Goal: Task Accomplishment & Management: Manage account settings

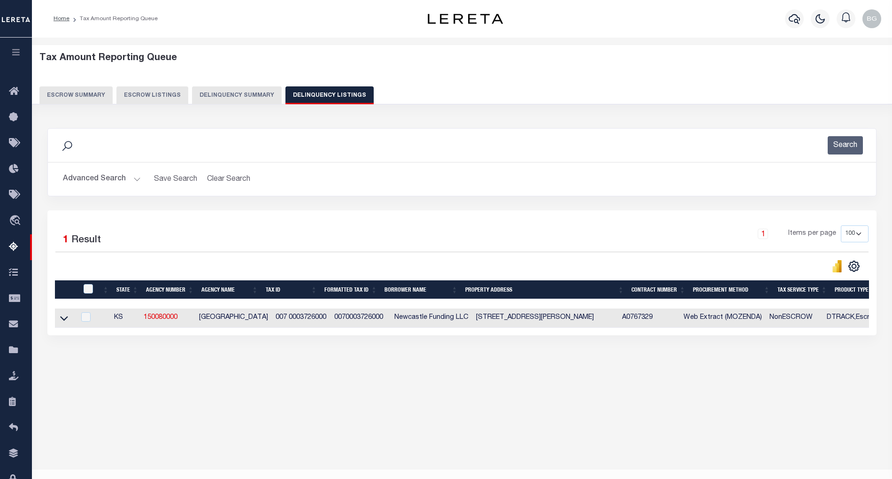
select select "100"
click at [63, 321] on icon at bounding box center [64, 318] width 8 height 5
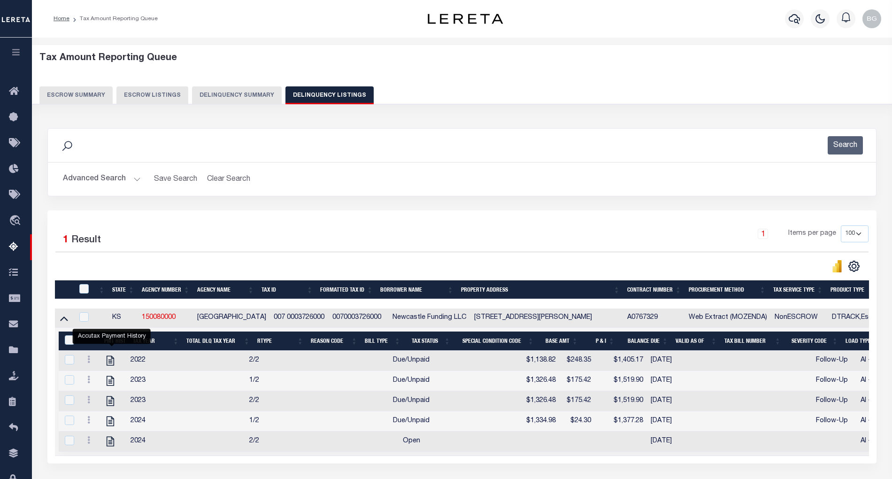
click at [498, 319] on td "1318 S Shelden, El Dorado KS El Dorado, KS 67042" at bounding box center [546, 317] width 153 height 19
checkbox input "true"
click at [498, 319] on td "1318 S Shelden, El Dorado KS El Dorado, KS 67042" at bounding box center [546, 317] width 153 height 19
checkbox input "false"
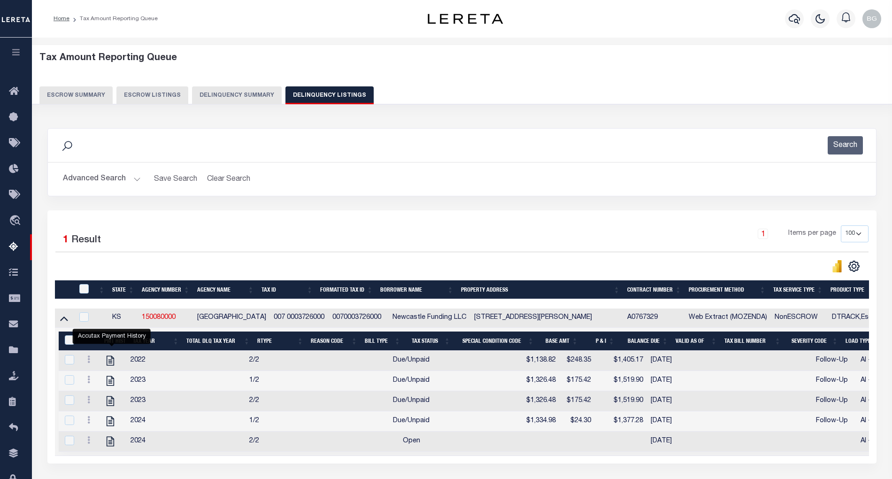
checkbox input "false"
copy td "Shelden"
click at [112, 363] on icon "" at bounding box center [110, 360] width 12 height 12
checkbox input "true"
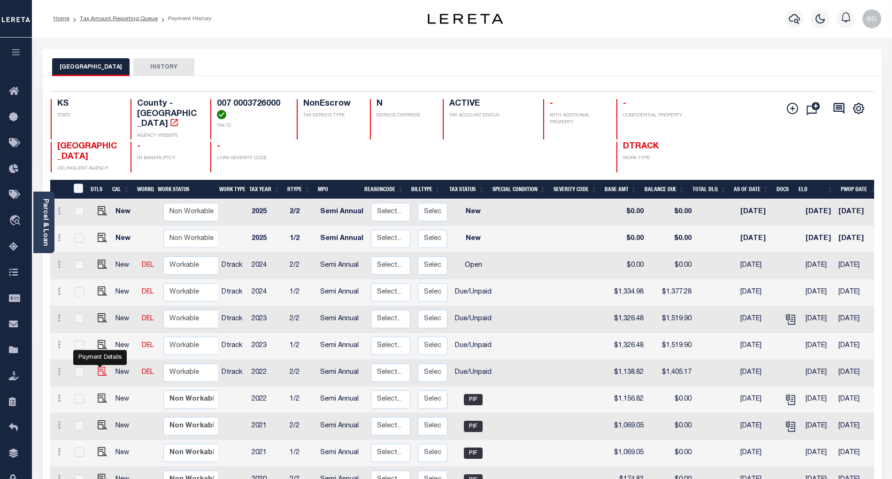
click at [98, 367] on img "" at bounding box center [102, 371] width 9 height 9
checkbox input "true"
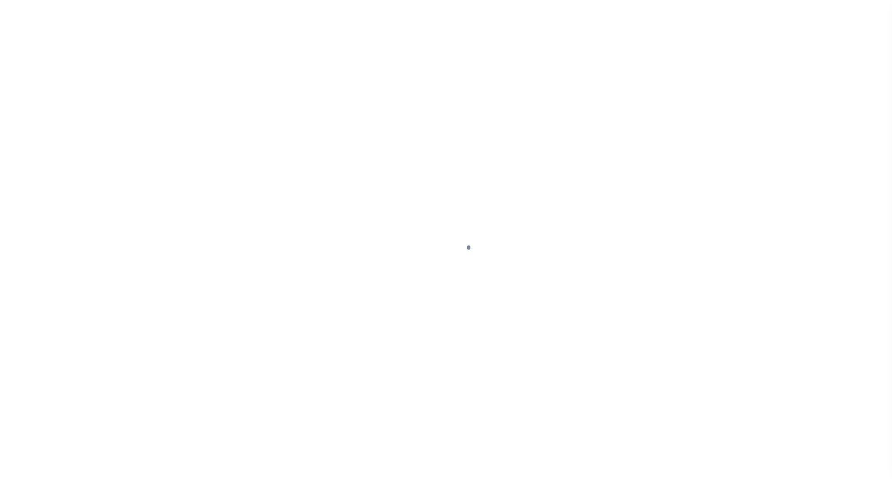
select select "DUE"
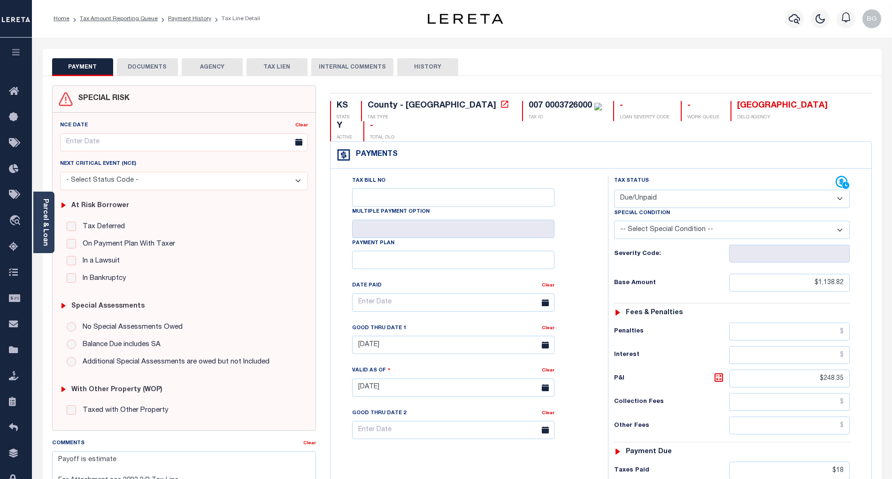
click at [154, 64] on button "DOCUMENTS" at bounding box center [147, 67] width 61 height 18
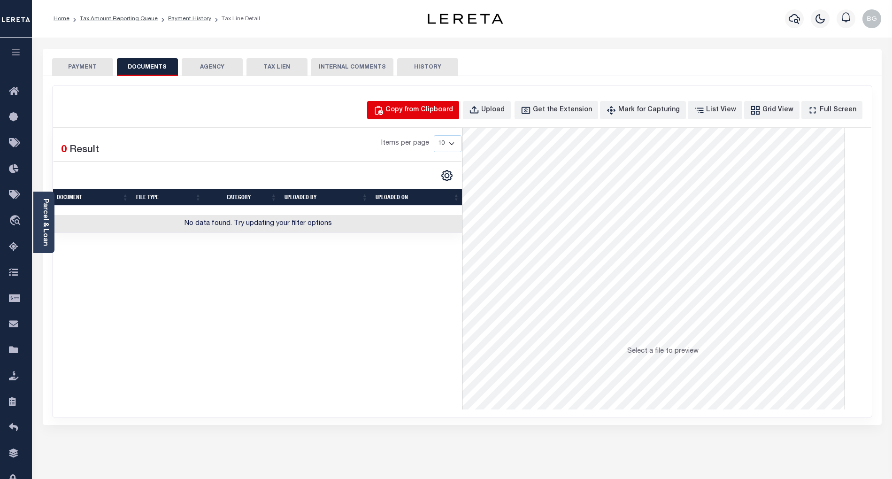
click at [413, 107] on div "Copy from Clipboard" at bounding box center [419, 110] width 68 height 10
select select "POP"
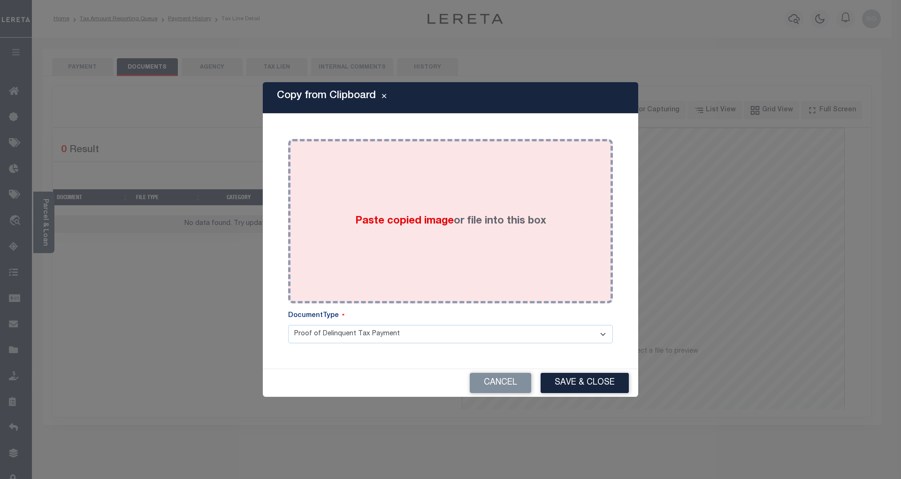
click at [394, 219] on span "Paste copied image" at bounding box center [404, 221] width 99 height 10
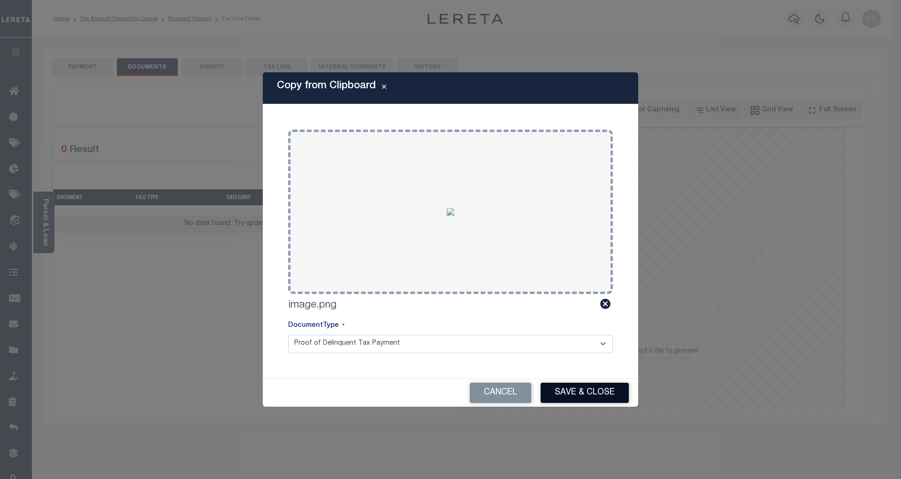
click at [590, 395] on button "Save & Close" at bounding box center [585, 392] width 88 height 20
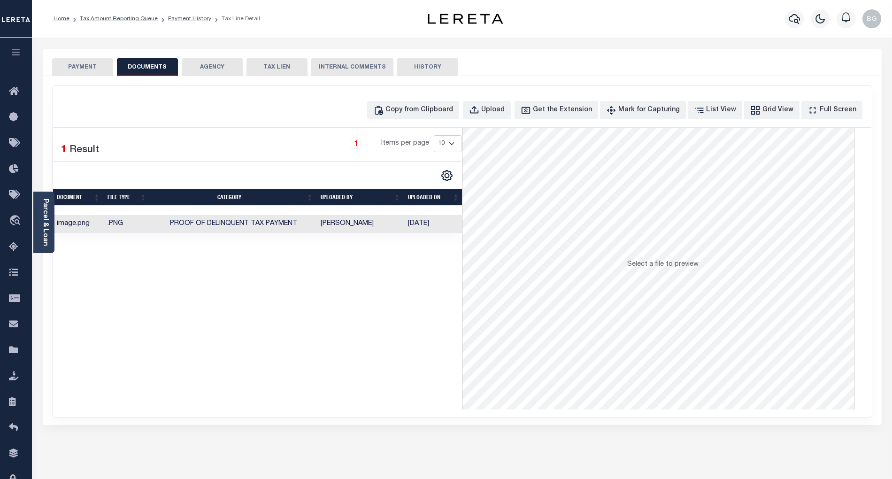
click at [81, 65] on button "PAYMENT" at bounding box center [82, 67] width 61 height 18
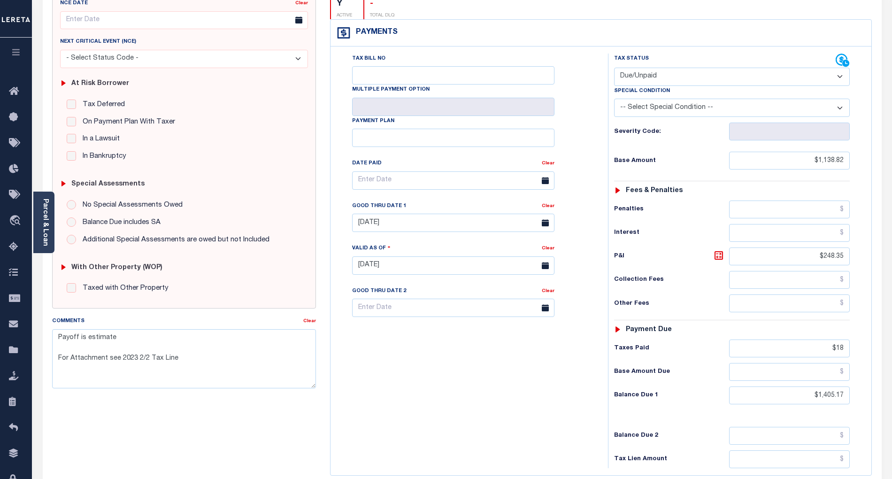
scroll to position [216, 0]
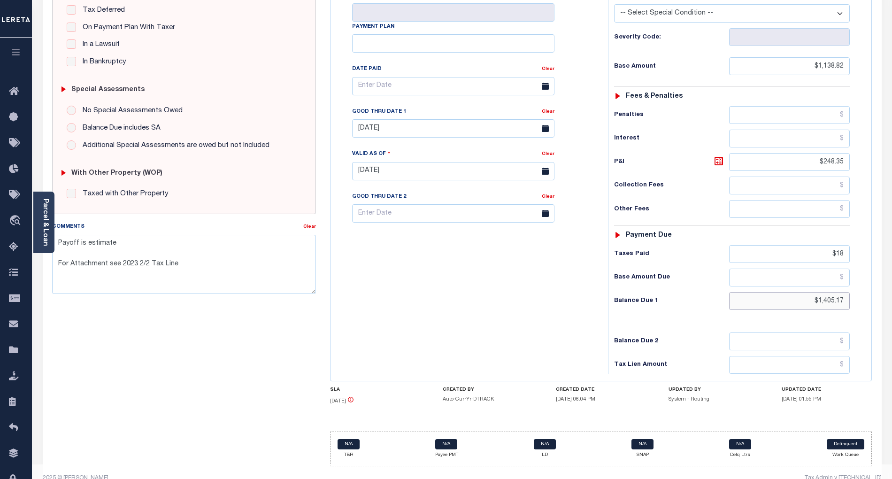
click at [830, 292] on input "$1,405.17" at bounding box center [789, 301] width 121 height 18
paste input "55.62"
type input "$1,455.62"
click at [841, 245] on input "$18" at bounding box center [789, 254] width 121 height 18
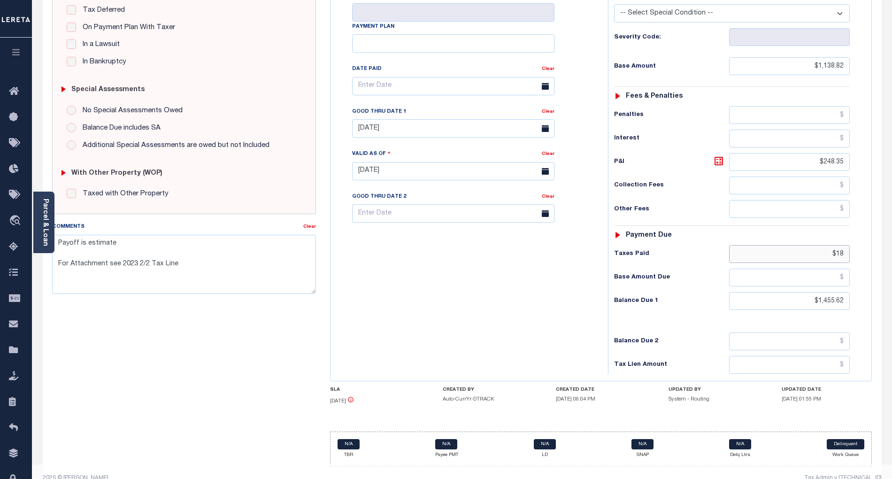
type input "[DATE]"
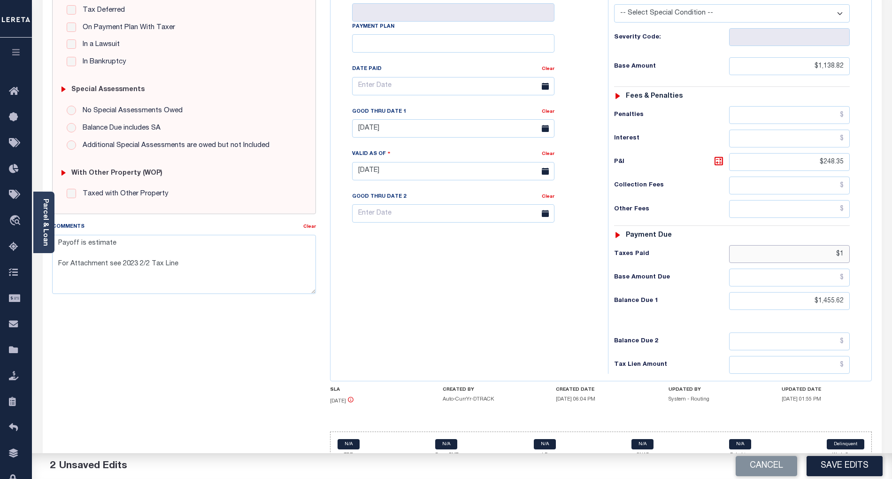
type input "$"
click at [716, 155] on icon at bounding box center [718, 160] width 11 height 11
type input "$316.80"
click at [415, 119] on input "09/30/2024" at bounding box center [453, 128] width 202 height 18
click at [402, 237] on span "30" at bounding box center [404, 238] width 18 height 18
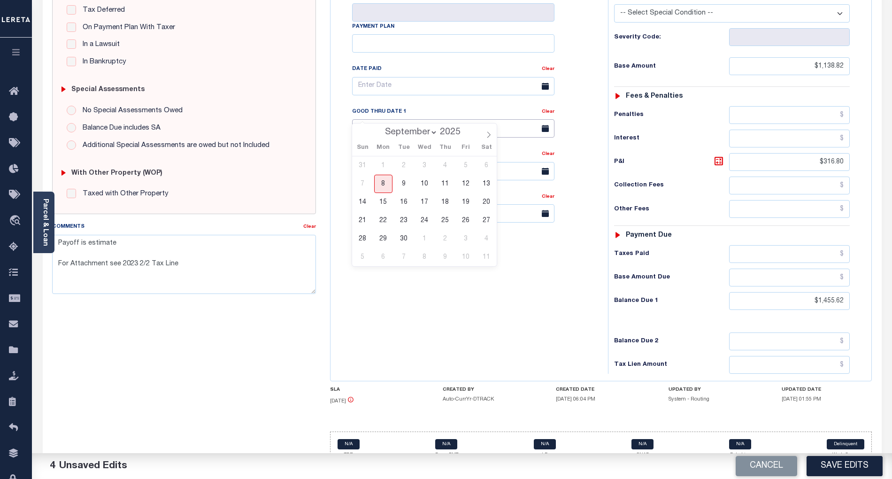
type input "[DATE]"
click at [60, 245] on textarea "Payoff is estimate For Attachment see 2023 2/2 Tax Line" at bounding box center [184, 264] width 264 height 59
click at [60, 243] on textarea "Payoff is estimate For Attachment see 2023 2/2 Tax Line" at bounding box center [184, 264] width 264 height 59
click at [66, 248] on textarea "Payoff is estimate For Attachment see 2023 2/2 Tax Line" at bounding box center [184, 264] width 264 height 59
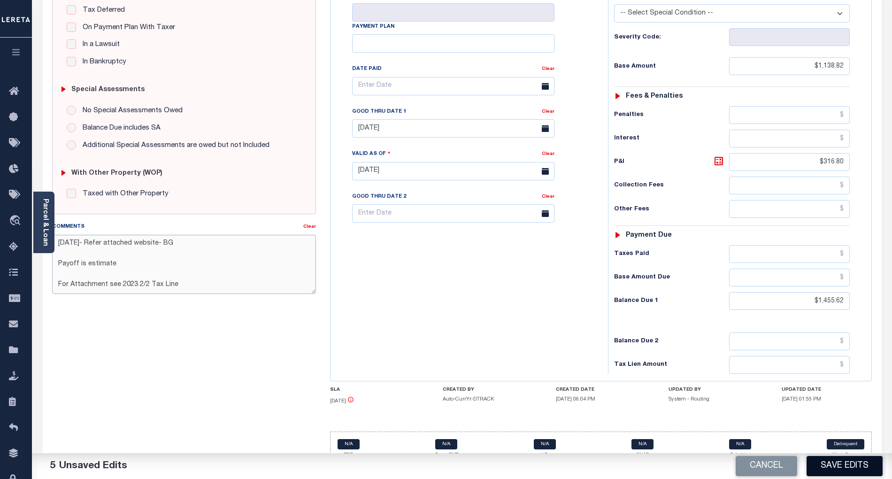
type textarea "09/08/2025- Refer attached website- BG Payoff is estimate For Attachment see 20…"
click at [846, 470] on button "Save Edits" at bounding box center [844, 466] width 76 height 20
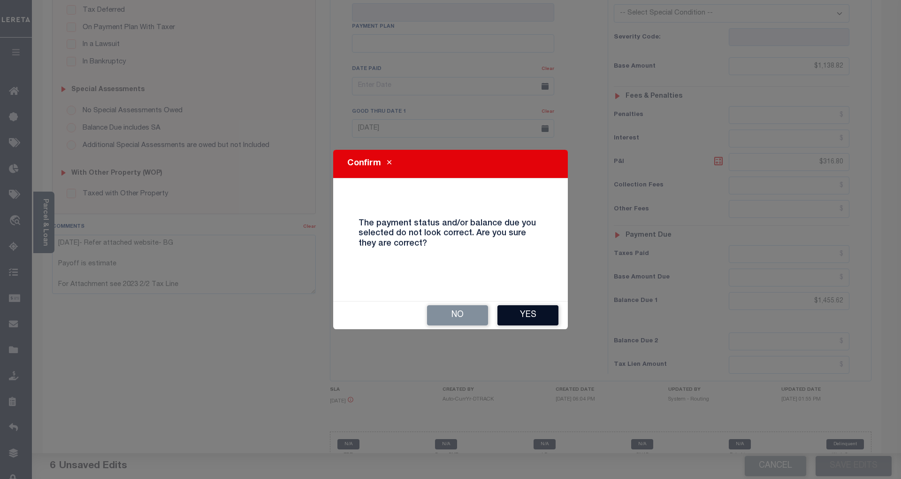
click at [539, 317] on button "Yes" at bounding box center [527, 315] width 61 height 20
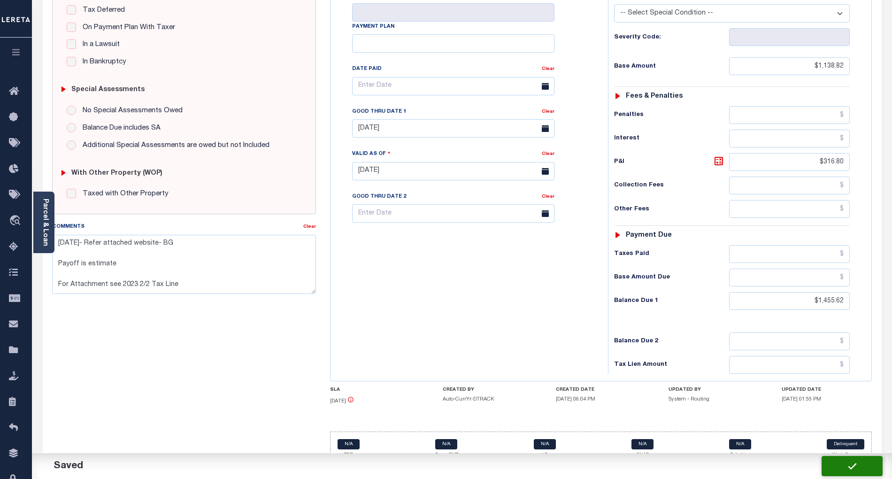
checkbox input "false"
type textarea "09/08/2025- Refer attached website- BG Payoff is estimate For Attachment see 20…"
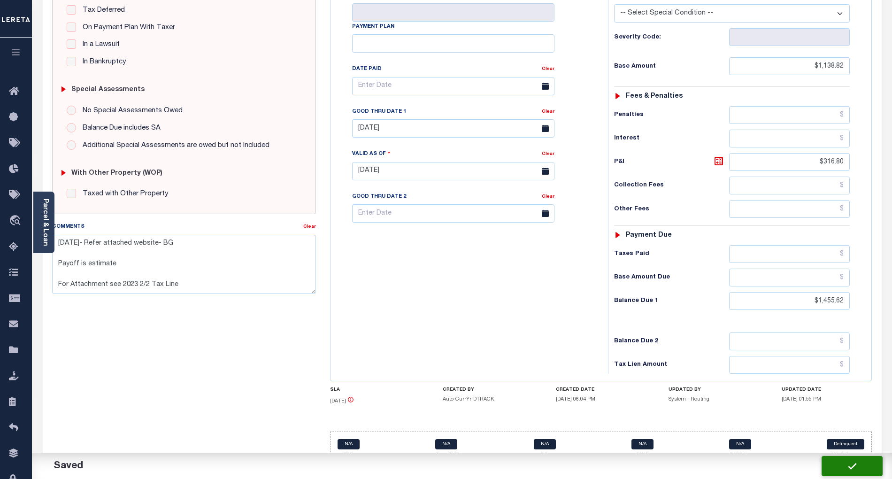
type input "$1,138.82"
type input "$316.8"
type input "$1,455.62"
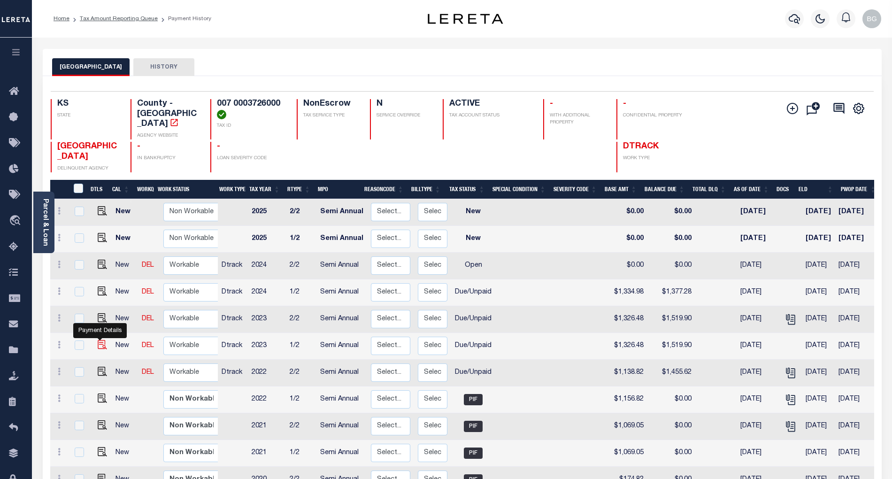
click at [100, 340] on img "" at bounding box center [102, 344] width 9 height 9
checkbox input "true"
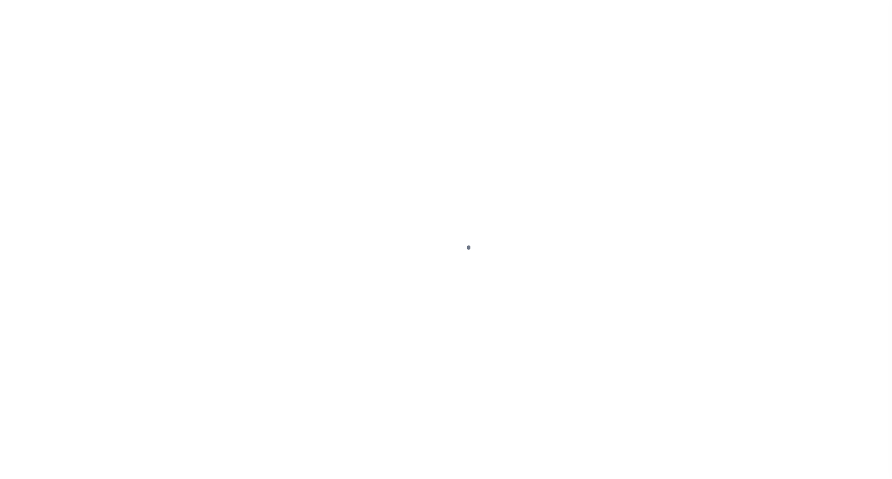
select select "DUE"
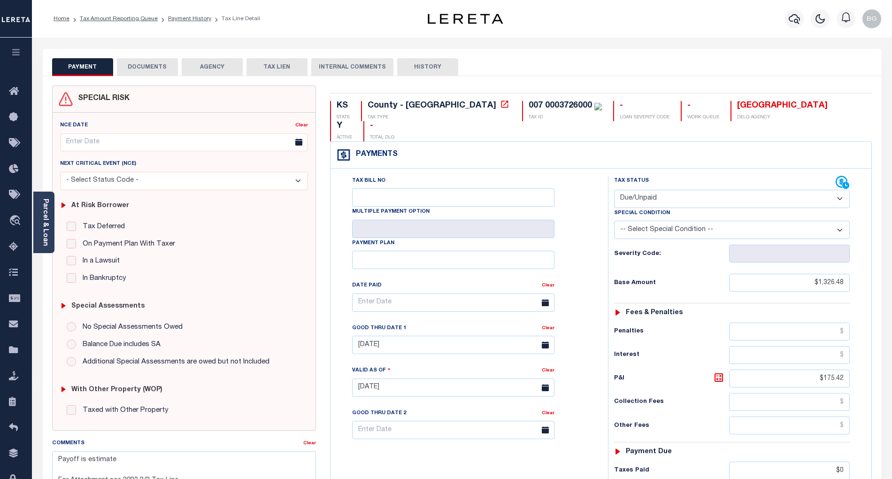
click at [806, 55] on div "PAYMENT DOCUMENTS AGENCY DELINQUENT PAYEE TAX LIEN" at bounding box center [462, 62] width 839 height 27
click at [138, 66] on button "DOCUMENTS" at bounding box center [147, 67] width 61 height 18
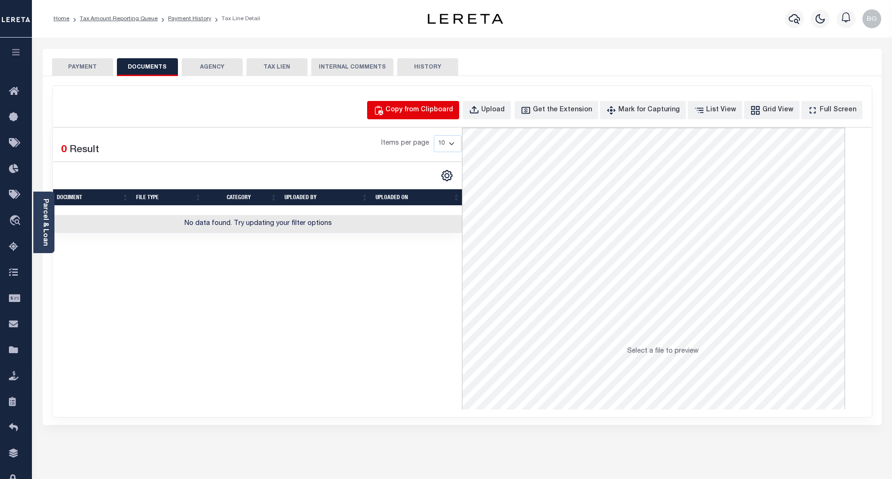
click at [430, 111] on div "Copy from Clipboard" at bounding box center [419, 110] width 68 height 10
select select "POP"
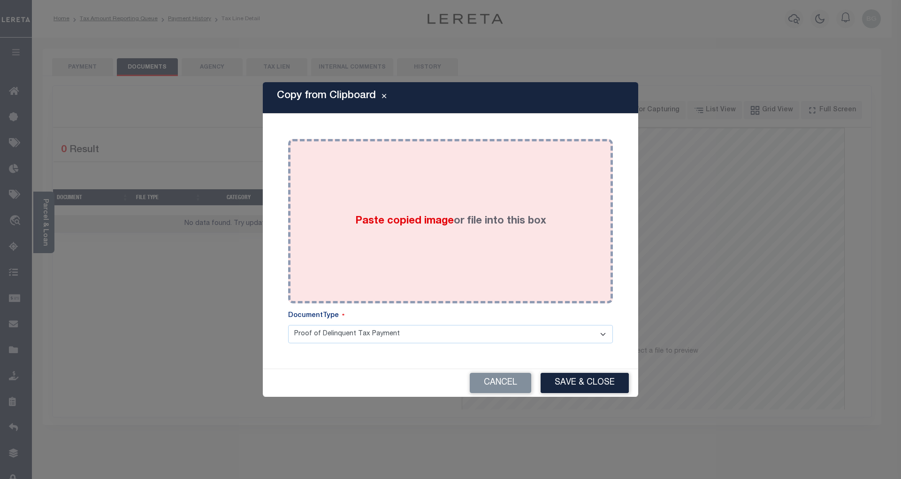
click at [404, 222] on span "Paste copied image" at bounding box center [404, 221] width 99 height 10
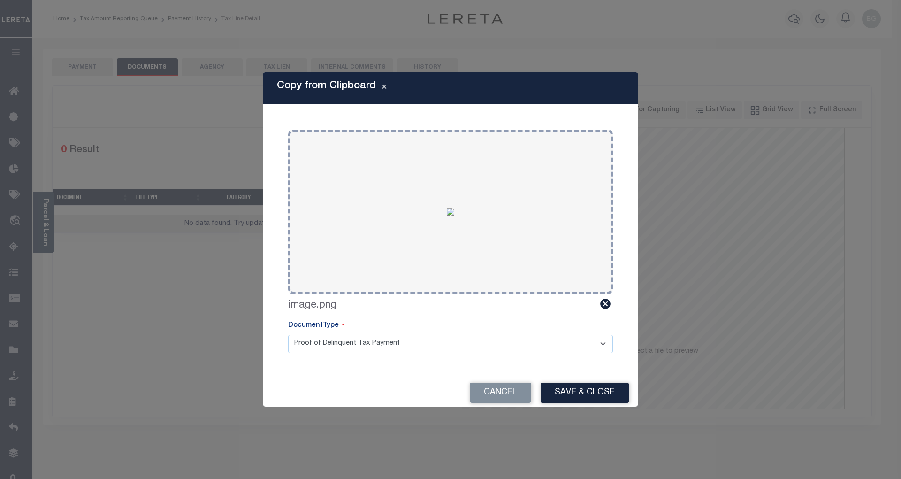
click at [588, 391] on button "Save & Close" at bounding box center [585, 392] width 88 height 20
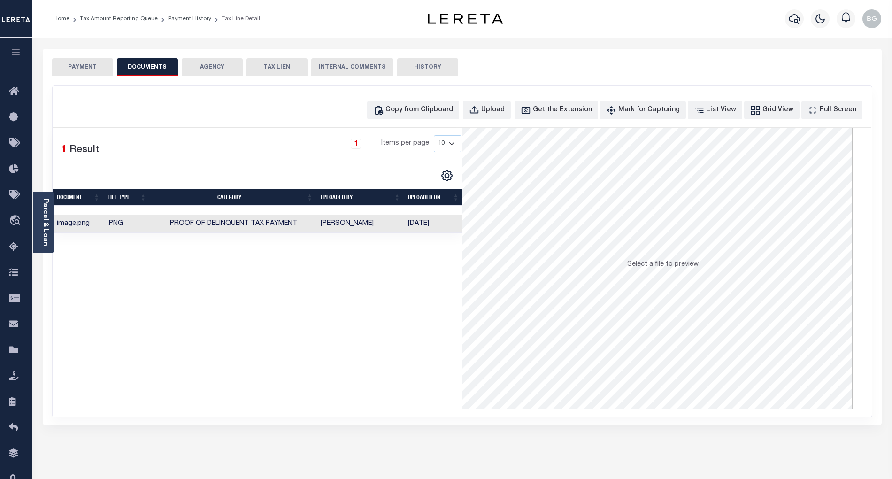
click at [85, 69] on button "PAYMENT" at bounding box center [82, 67] width 61 height 18
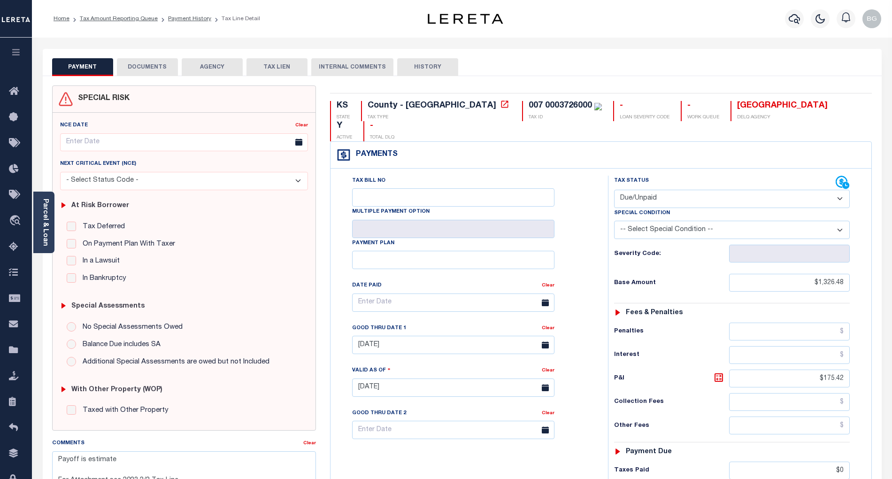
click at [148, 68] on button "DOCUMENTS" at bounding box center [147, 67] width 61 height 18
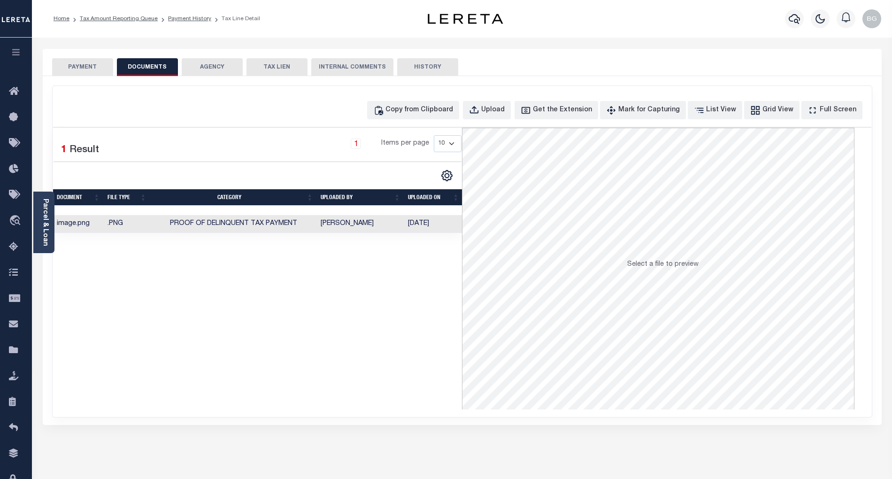
click at [77, 68] on button "PAYMENT" at bounding box center [82, 67] width 61 height 18
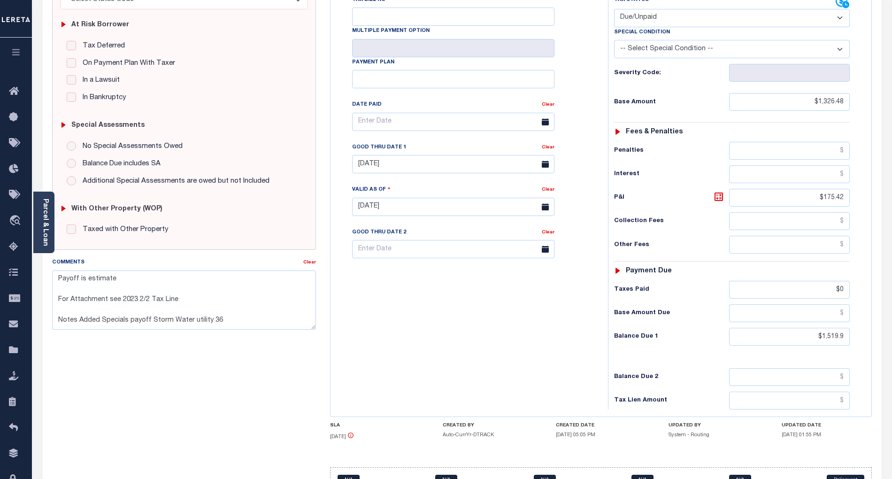
scroll to position [188, 0]
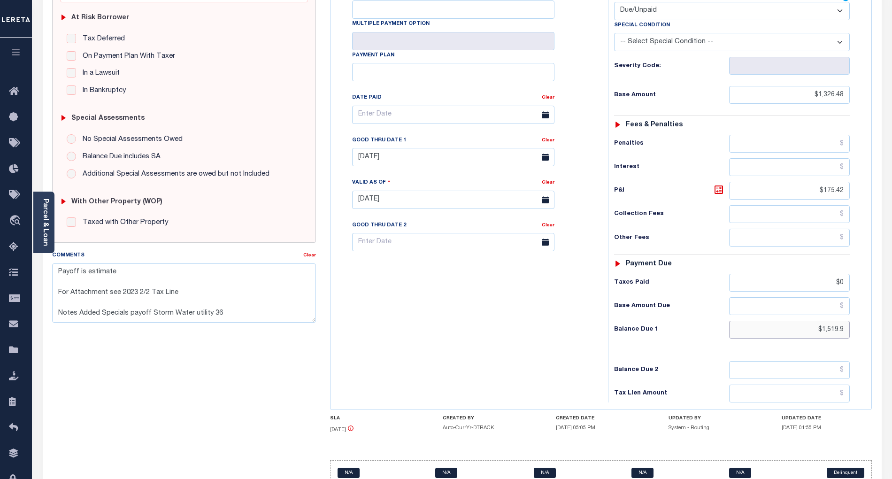
click at [832, 321] on input "$1,519.9" at bounding box center [789, 330] width 121 height 18
paste input "83.61"
type input "$1,583.61"
click at [845, 274] on input "$0" at bounding box center [789, 283] width 121 height 18
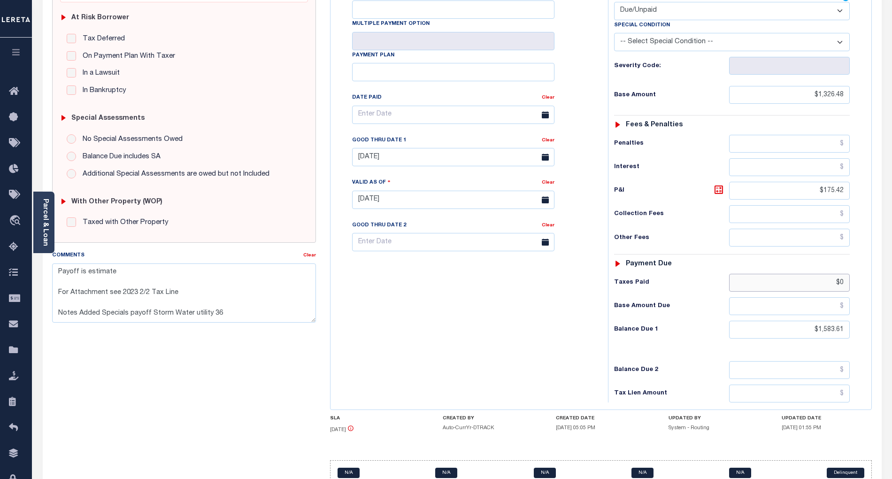
type input "[DATE]"
type input "$"
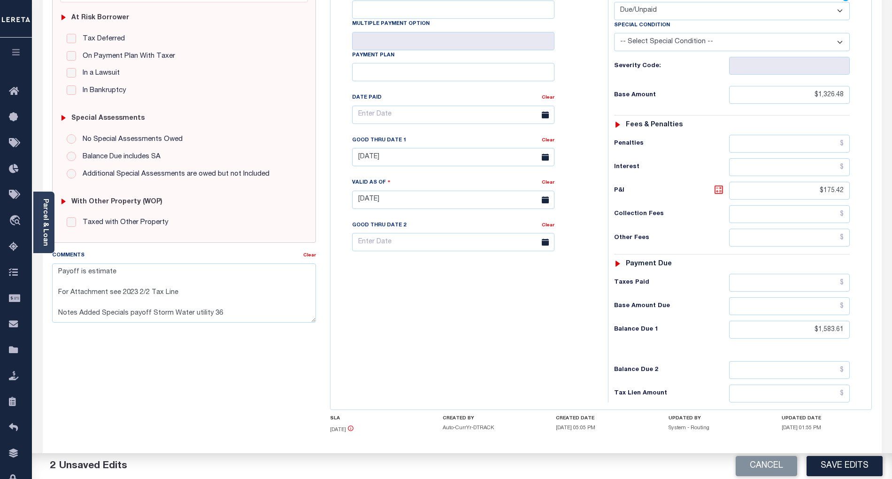
click at [720, 184] on icon at bounding box center [718, 189] width 11 height 11
type input "$257.13"
click at [405, 148] on input "09/30/2024" at bounding box center [453, 157] width 202 height 18
click at [405, 270] on span "30" at bounding box center [404, 267] width 18 height 18
type input "09/30/2025"
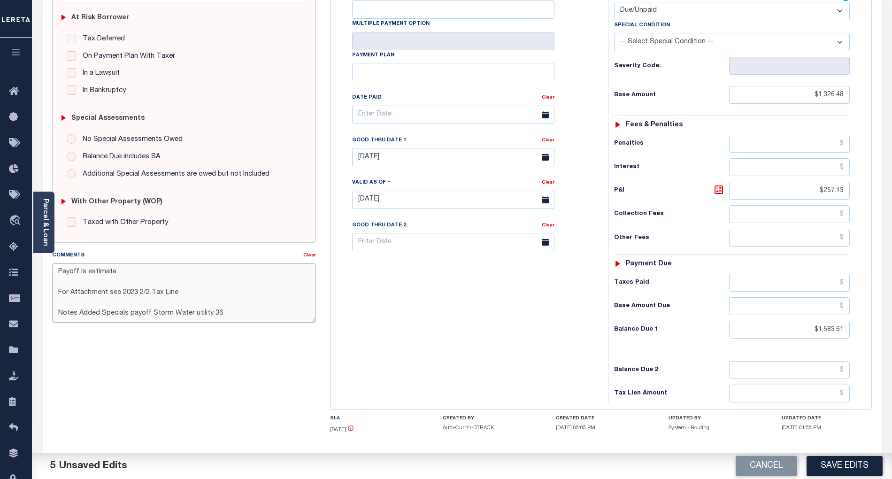
click at [59, 273] on textarea "Payoff is estimate For Attachment see 2023 2/2 Tax Line Notes Added Specials pa…" at bounding box center [184, 292] width 264 height 59
click at [840, 466] on button "Save Edits" at bounding box center [844, 466] width 76 height 20
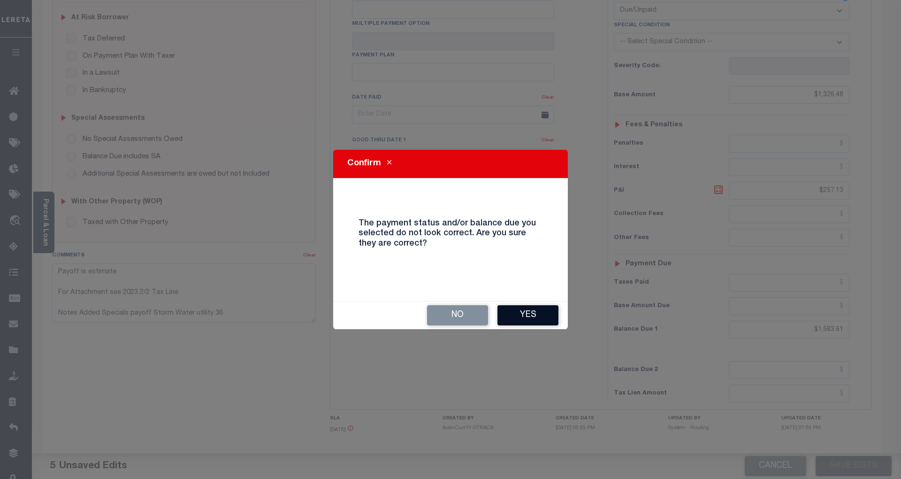
click at [532, 320] on button "Yes" at bounding box center [527, 315] width 61 height 20
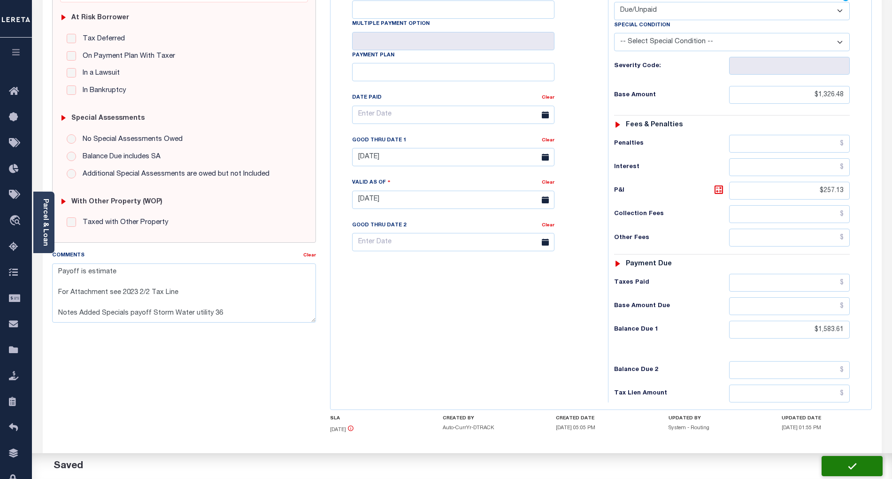
checkbox input "false"
type textarea "Payoff is estimate For Attachment see 2023 2/2 Tax Line Notes Added Specials pa…"
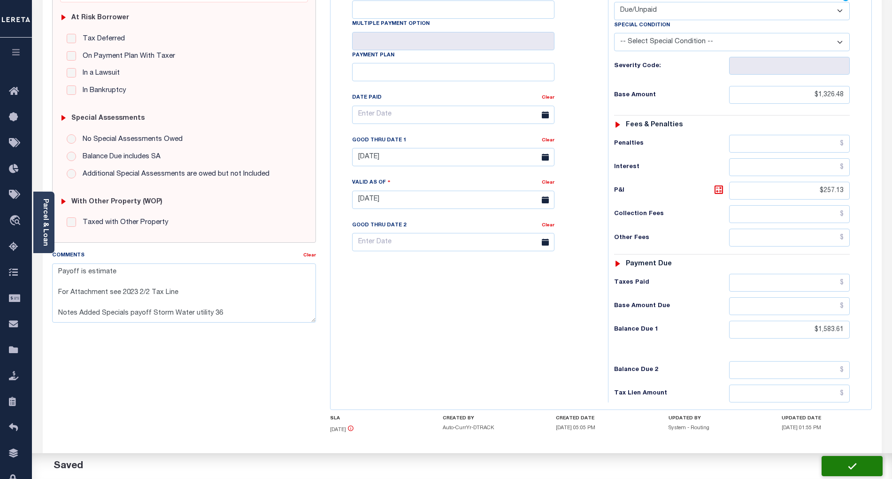
type input "$1,326.48"
type input "$257.13"
type input "$1,583.61"
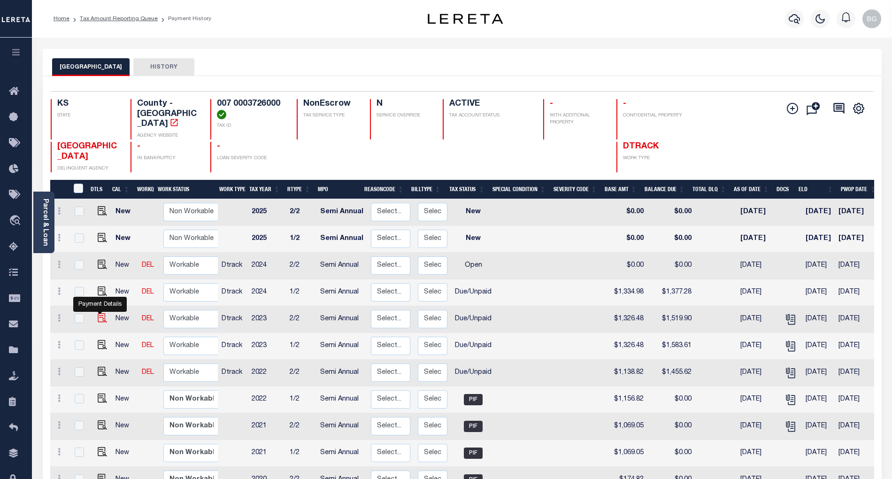
click at [98, 313] on img "" at bounding box center [102, 317] width 9 height 9
checkbox input "true"
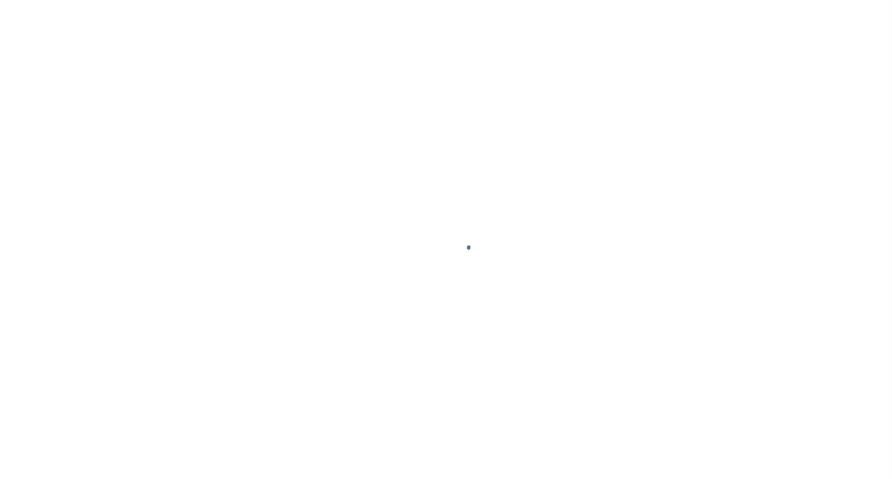
select select "DUE"
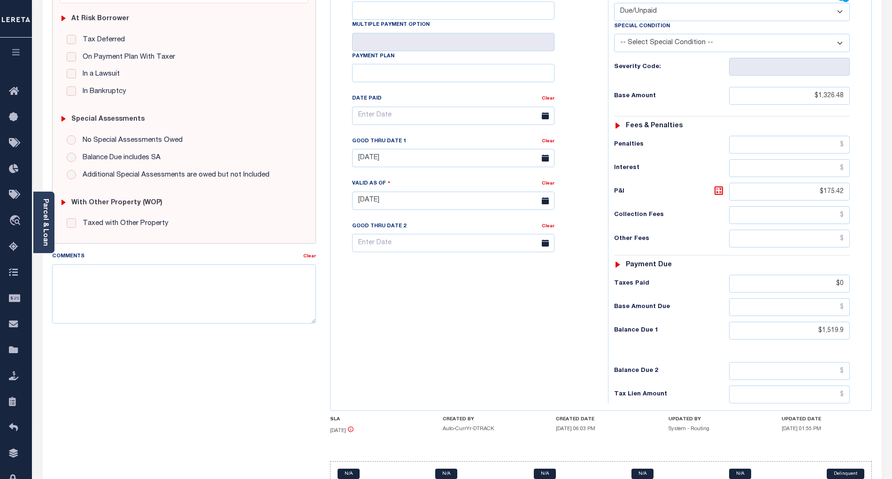
scroll to position [188, 0]
click at [834, 321] on input "$1,519.9" at bounding box center [789, 330] width 121 height 18
paste input "83.61"
type input "$1,583.60"
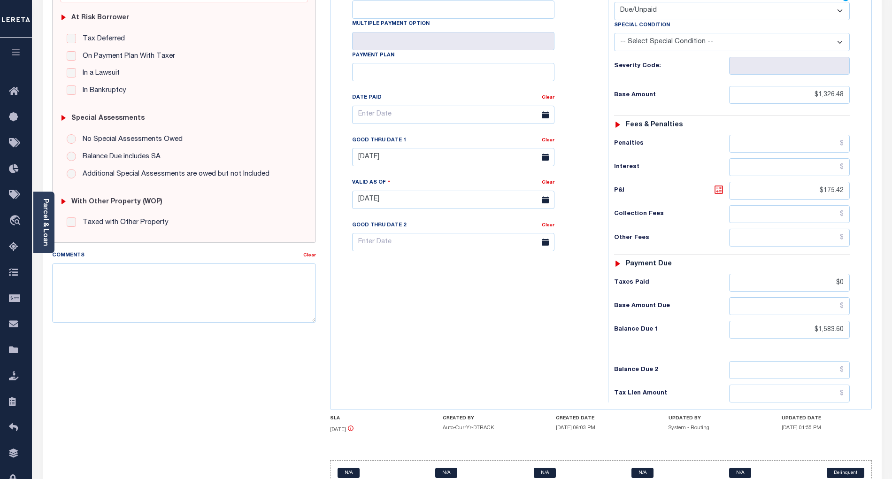
click at [719, 187] on icon at bounding box center [719, 190] width 6 height 6
type input "[DATE]"
type input "$257.12"
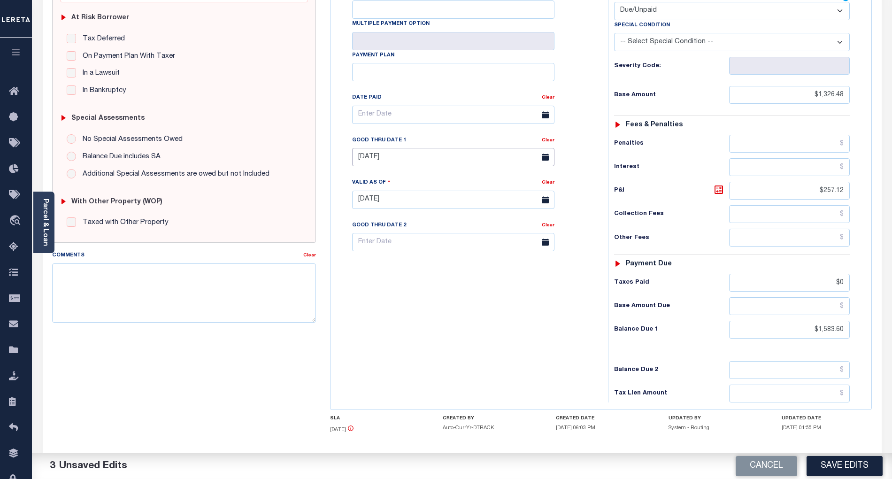
click at [406, 148] on input "09/30/2024" at bounding box center [453, 157] width 202 height 18
click at [404, 269] on span "30" at bounding box center [404, 267] width 18 height 18
type input "[DATE]"
click at [866, 464] on button "Save Edits" at bounding box center [844, 466] width 76 height 20
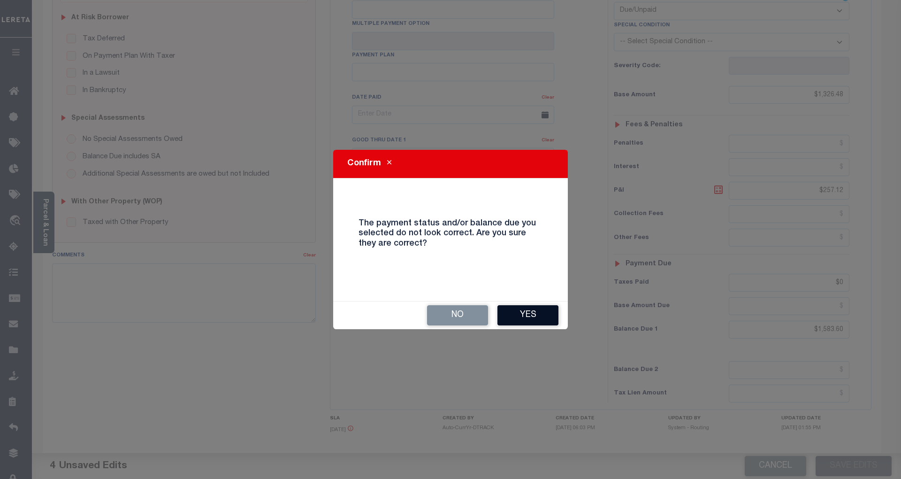
click at [533, 311] on button "Yes" at bounding box center [527, 315] width 61 height 20
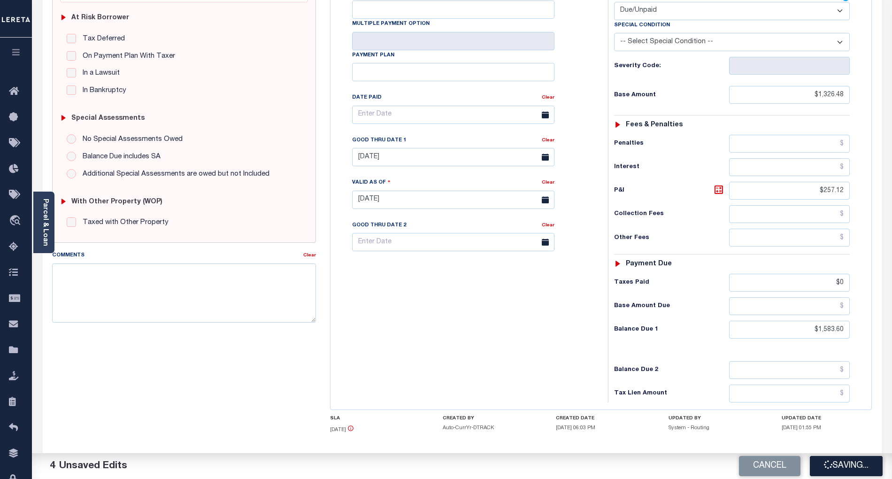
checkbox input "false"
type input "$1,326.48"
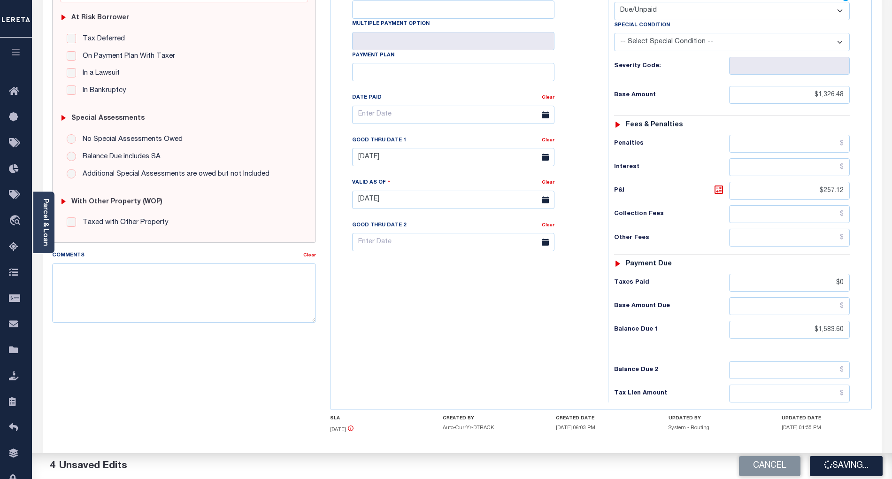
type input "$257.12"
type input "$0"
type input "$1,583.6"
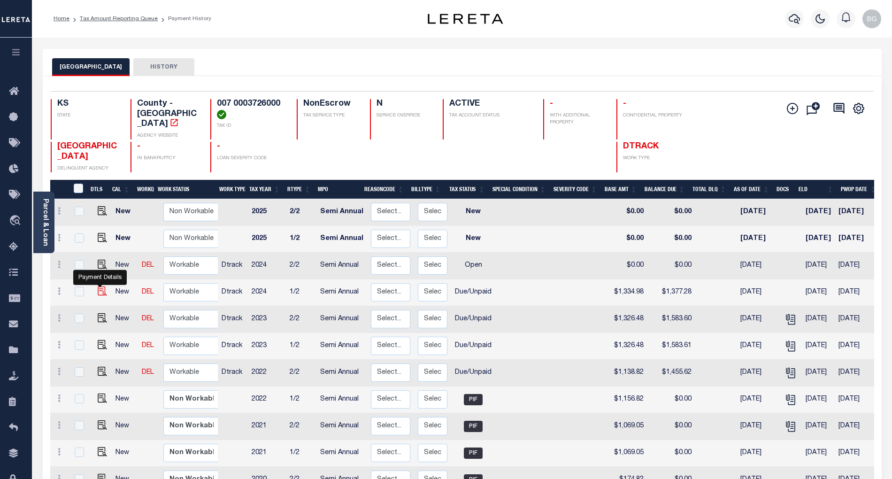
click at [98, 286] on img "" at bounding box center [102, 290] width 9 height 9
checkbox input "true"
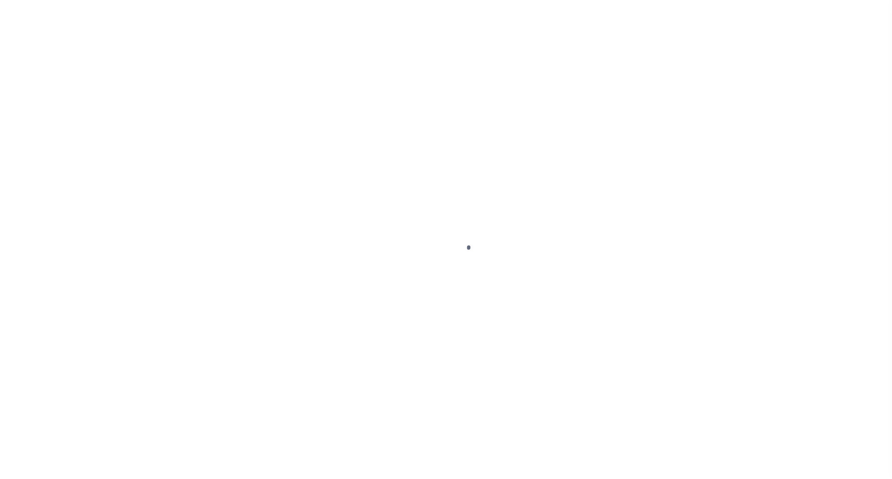
select select "DUE"
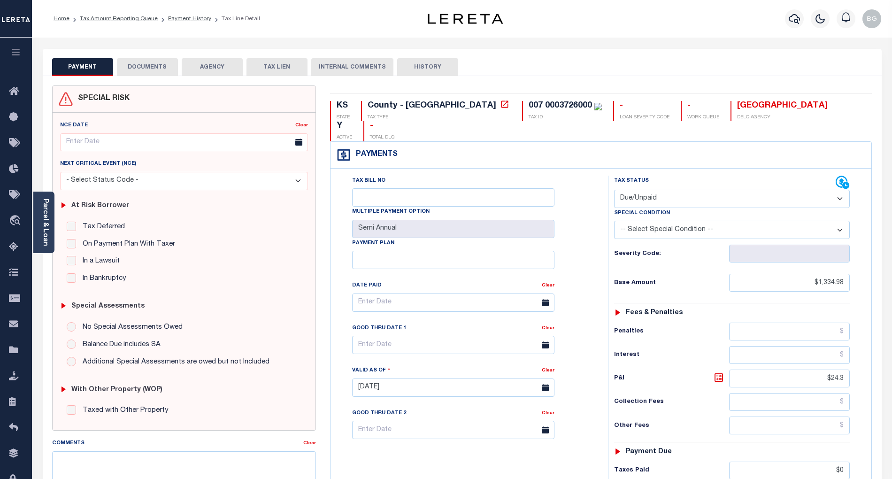
click at [147, 71] on button "DOCUMENTS" at bounding box center [147, 67] width 61 height 18
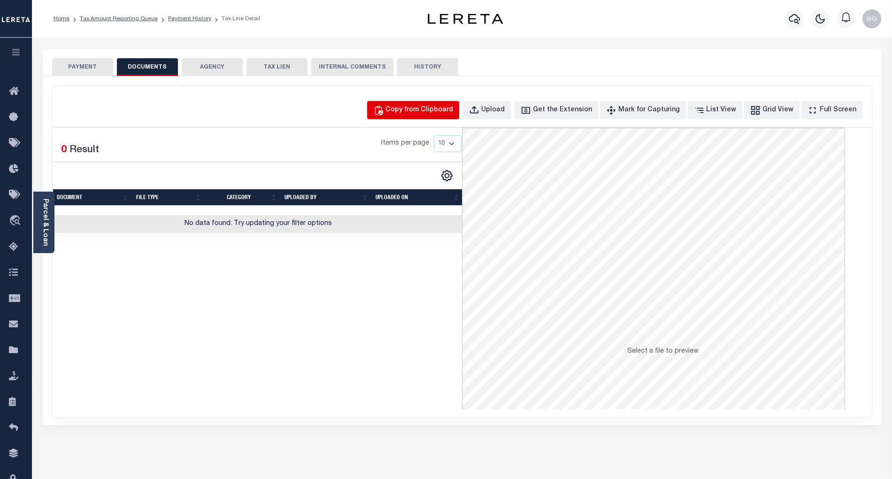
click at [434, 104] on button "Copy from Clipboard" at bounding box center [413, 110] width 92 height 18
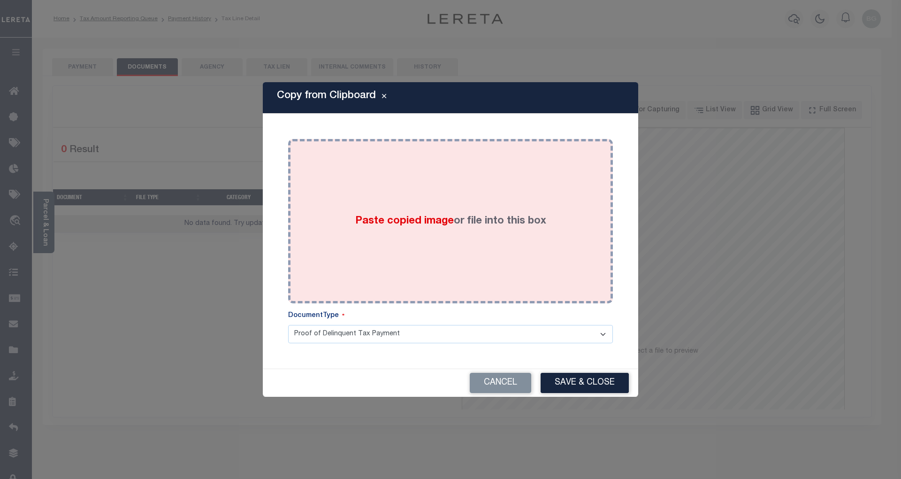
click at [386, 224] on span "Paste copied image" at bounding box center [404, 221] width 99 height 10
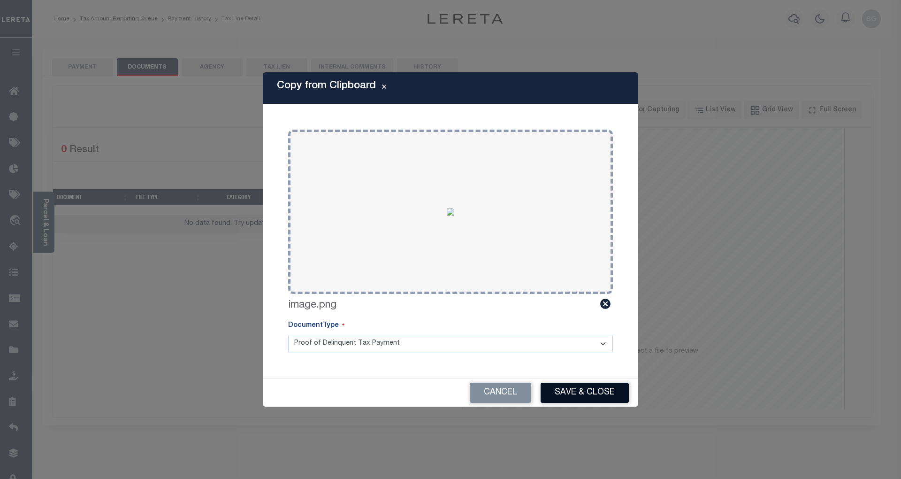
click at [603, 388] on button "Save & Close" at bounding box center [585, 392] width 88 height 20
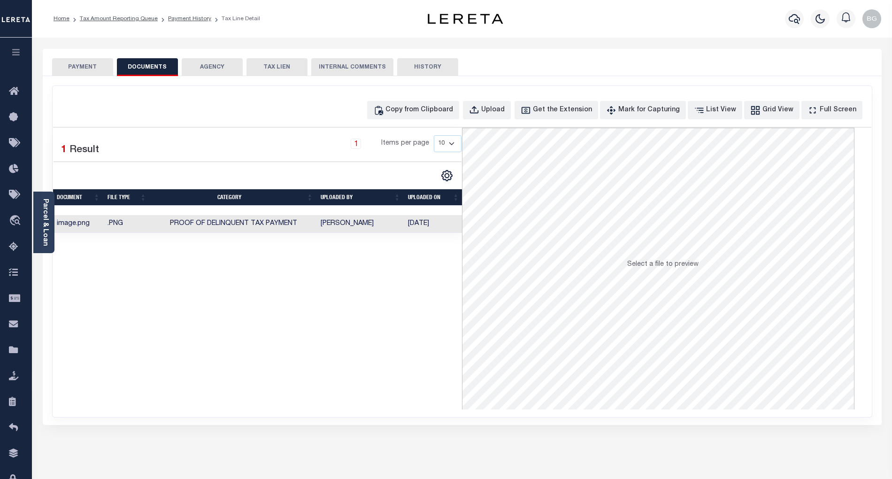
click at [79, 64] on button "PAYMENT" at bounding box center [82, 67] width 61 height 18
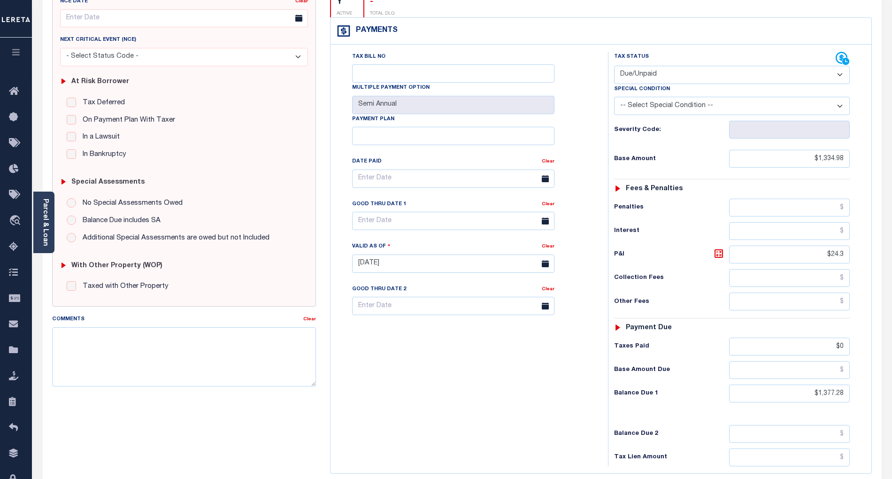
scroll to position [125, 0]
click at [844, 336] on input "$0" at bounding box center [789, 345] width 121 height 18
type input "$"
click at [834, 383] on input "$1,377.28" at bounding box center [789, 392] width 121 height 18
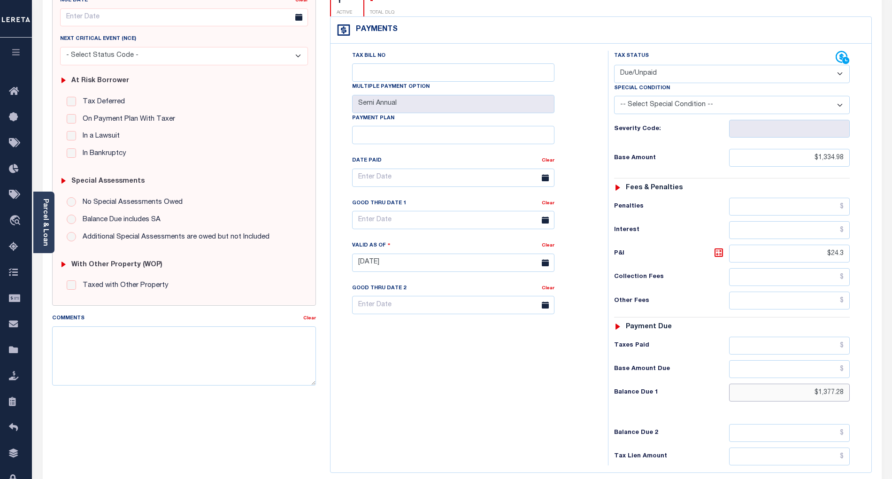
type input "[DATE]"
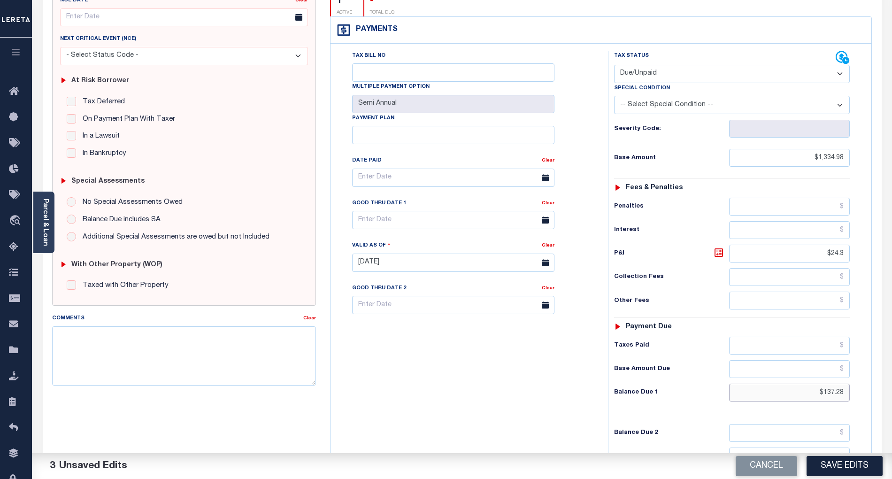
click at [833, 383] on input "$137.28" at bounding box center [789, 392] width 121 height 18
paste input ",439.41"
type input "$1,439.41"
click at [718, 247] on icon at bounding box center [718, 252] width 11 height 11
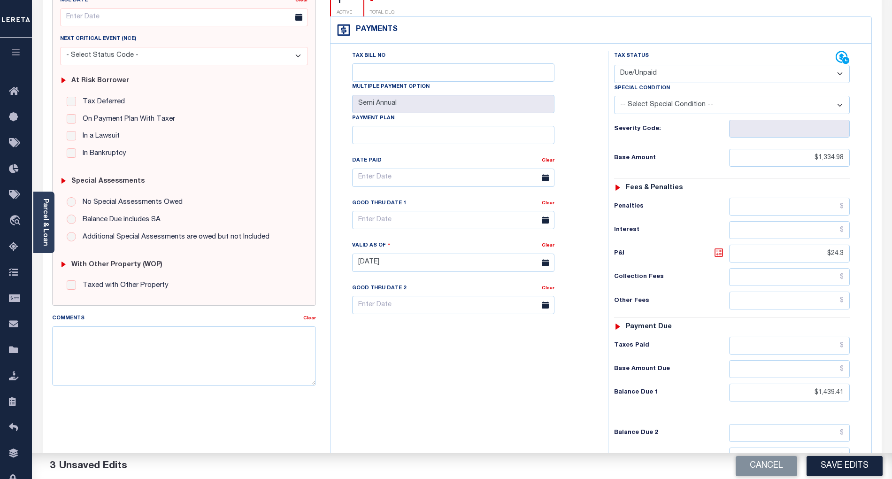
type input "$104.43"
click at [392, 211] on input "text" at bounding box center [453, 220] width 202 height 18
click at [404, 331] on span "30" at bounding box center [404, 330] width 18 height 18
type input "[DATE]"
click at [863, 469] on button "Save Edits" at bounding box center [844, 466] width 76 height 20
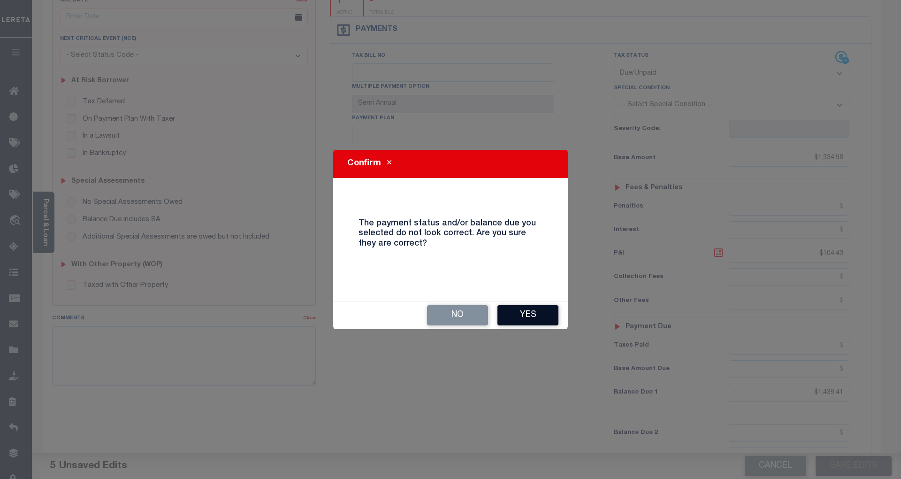
click at [534, 313] on button "Yes" at bounding box center [527, 315] width 61 height 20
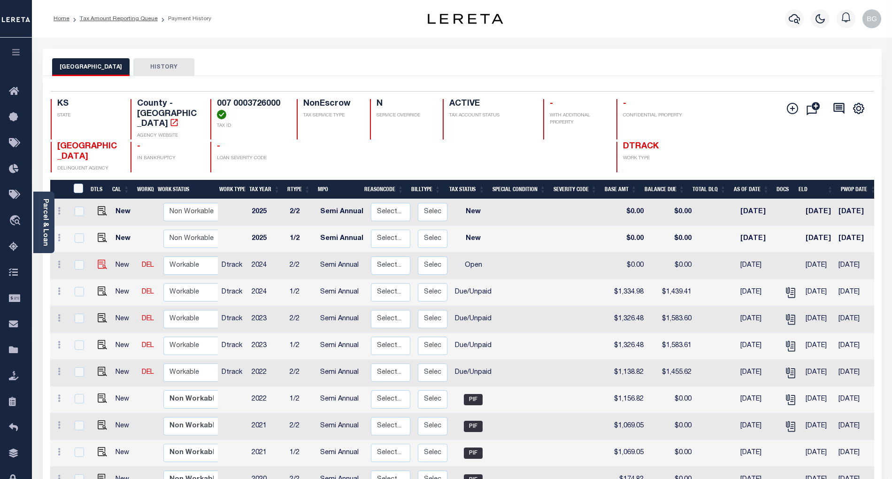
click at [98, 260] on img at bounding box center [102, 264] width 9 height 9
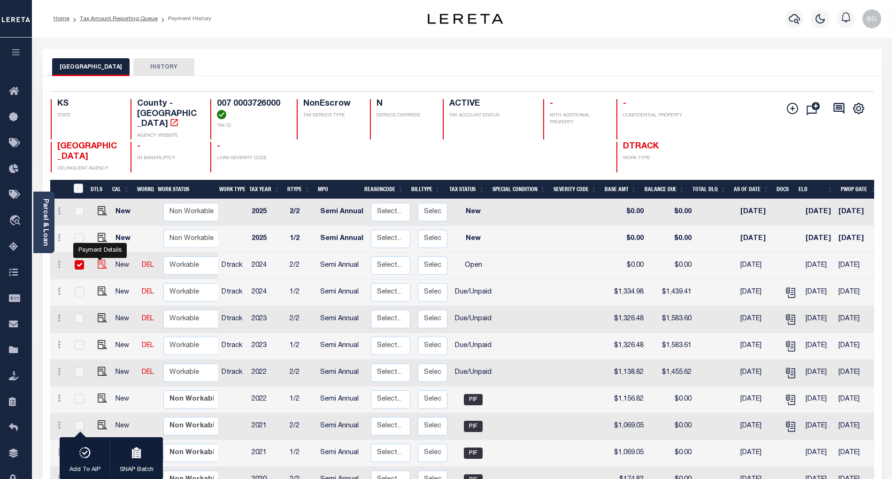
checkbox input "true"
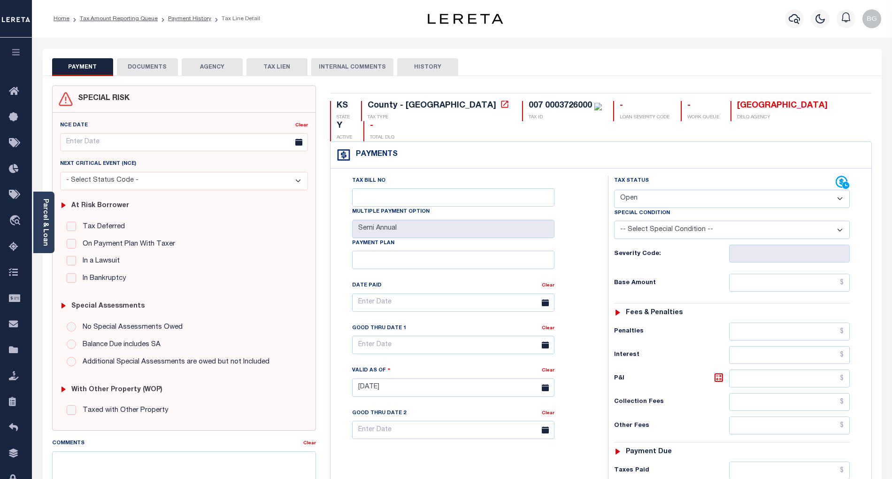
click at [644, 190] on select "- Select Status Code - Open Due/Unpaid Paid Incomplete No Tax Due Internal Refu…" at bounding box center [732, 199] width 236 height 18
select select "DUE"
click at [614, 190] on select "- Select Status Code - Open Due/Unpaid Paid Incomplete No Tax Due Internal Refu…" at bounding box center [732, 199] width 236 height 18
type input "[DATE]"
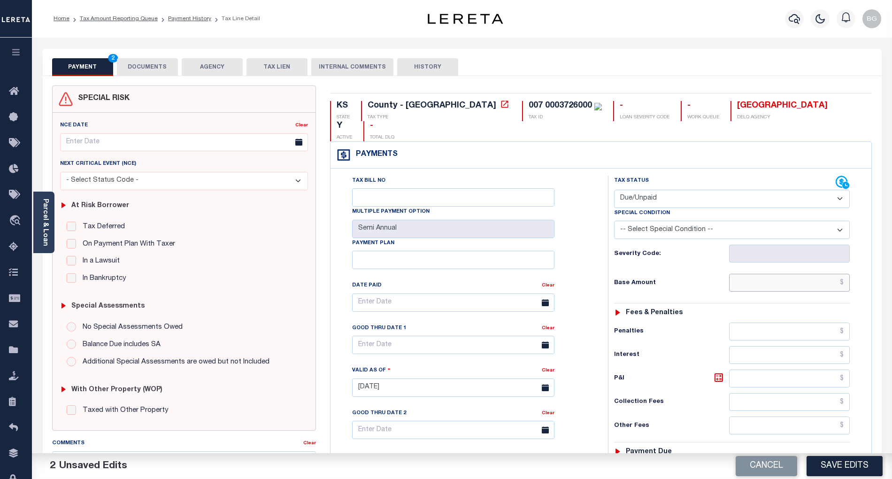
click at [818, 274] on input "text" at bounding box center [789, 283] width 121 height 18
paste input "1,334.98"
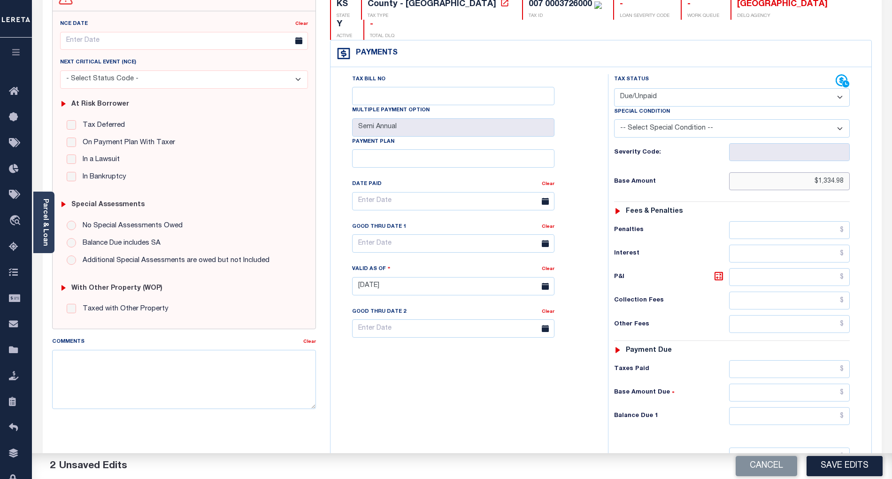
scroll to position [188, 0]
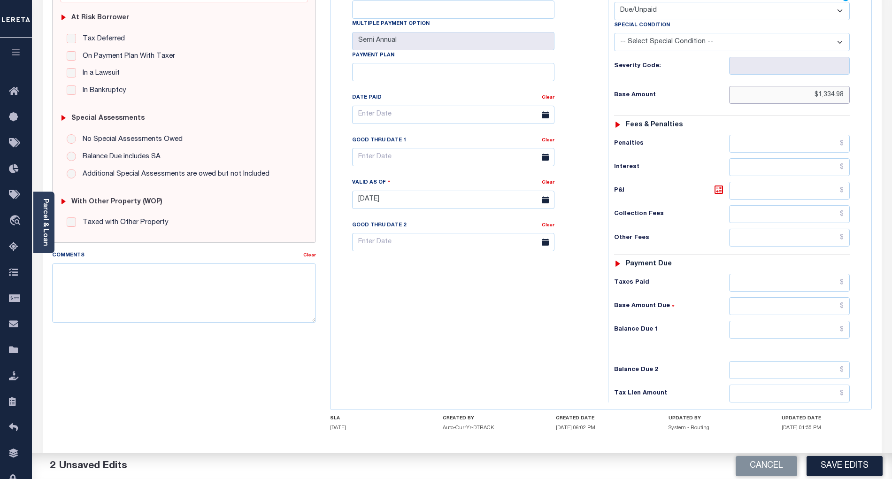
type input "$1,334.98"
click at [832, 321] on input "text" at bounding box center [789, 330] width 121 height 18
click at [829, 321] on input "text" at bounding box center [789, 330] width 121 height 18
paste input "1,439.41"
type input "$1,439.41"
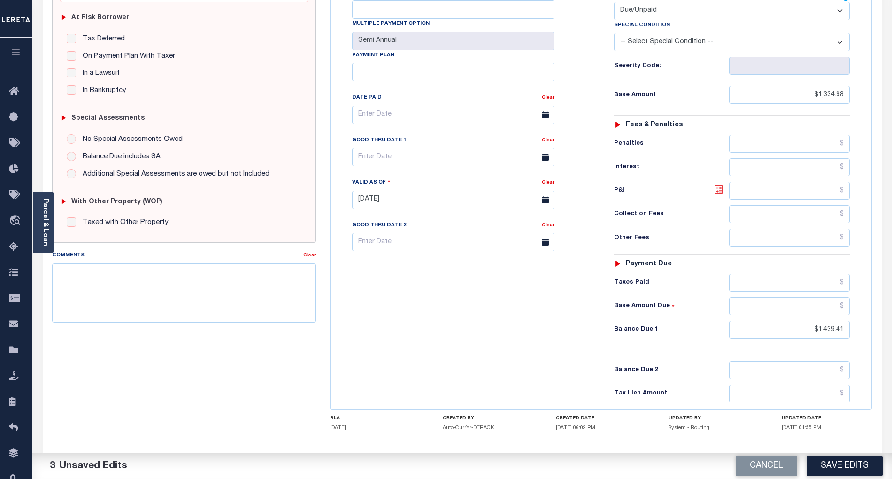
click at [717, 184] on icon at bounding box center [718, 189] width 11 height 11
type input "$104.43"
click at [408, 148] on input "text" at bounding box center [453, 157] width 202 height 18
click at [406, 269] on span "30" at bounding box center [404, 267] width 18 height 18
type input "[DATE]"
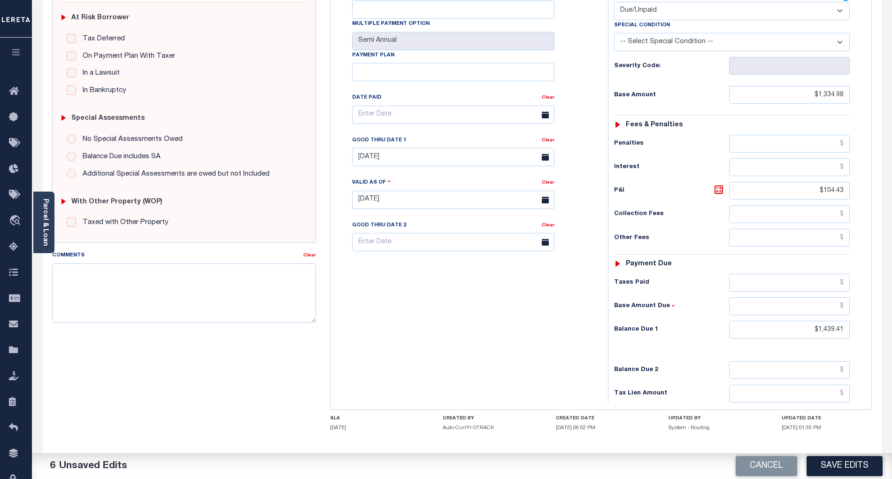
click at [855, 466] on button "Save Edits" at bounding box center [844, 466] width 76 height 20
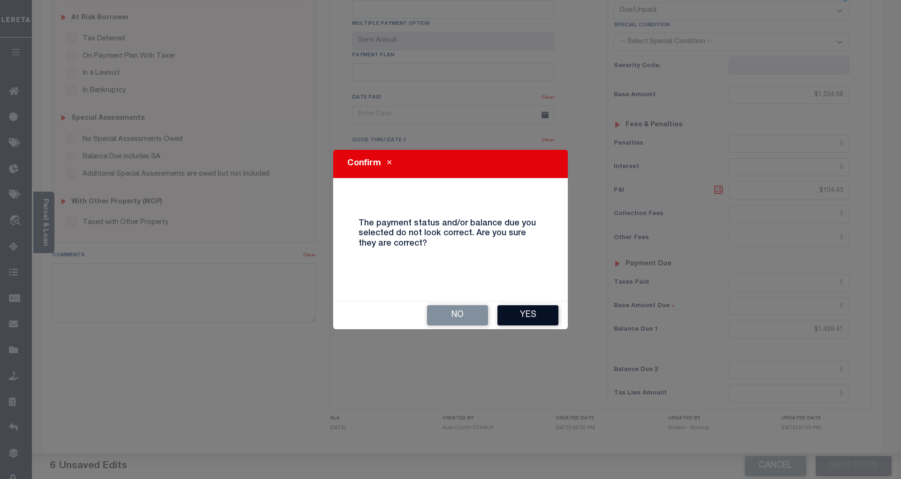
click at [522, 317] on button "Yes" at bounding box center [527, 315] width 61 height 20
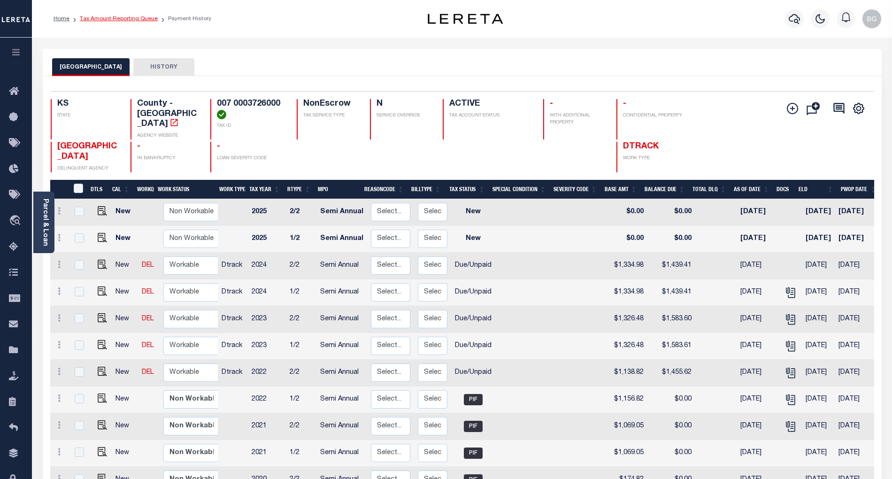
click at [119, 19] on link "Tax Amount Reporting Queue" at bounding box center [119, 19] width 78 height 6
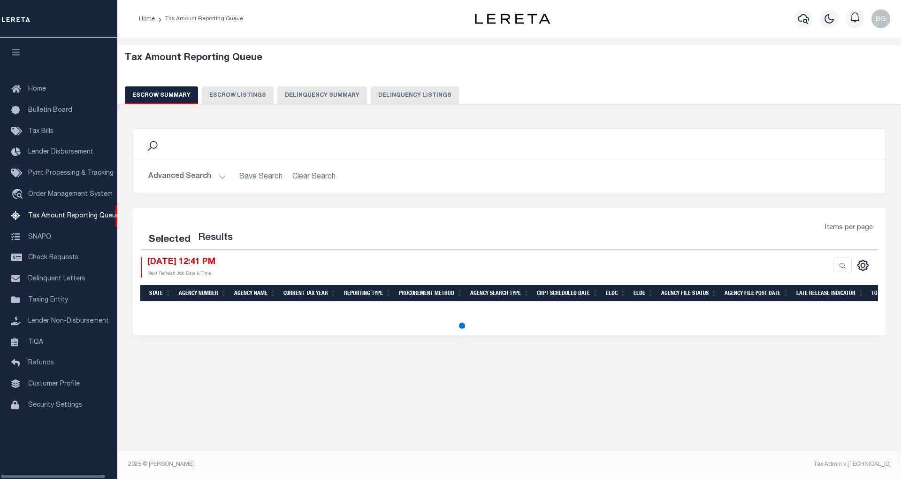
select select "100"
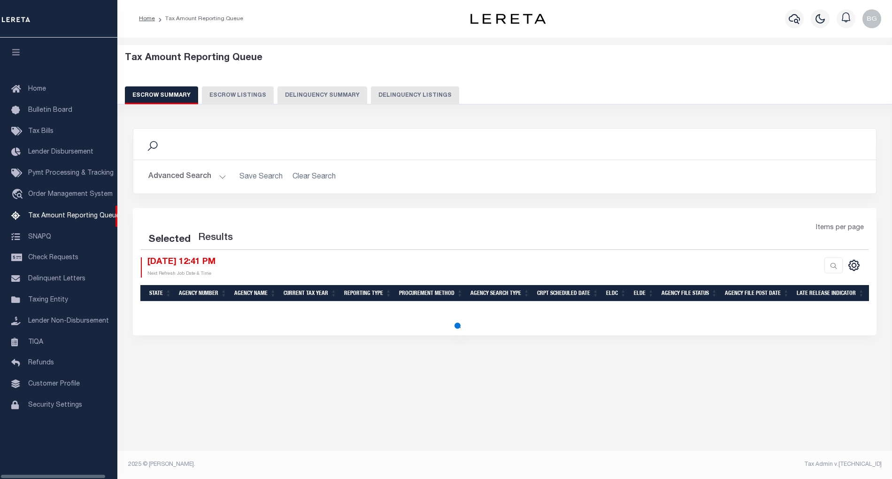
select select "100"
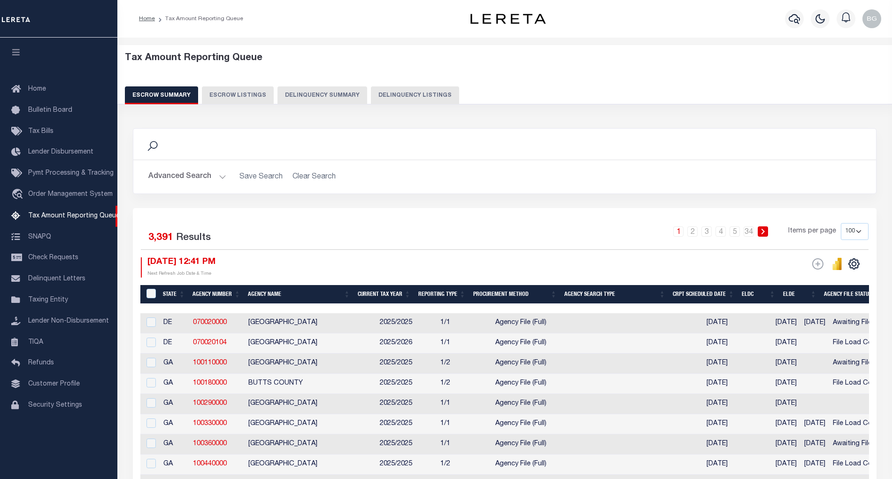
click at [410, 94] on button "Delinquency Listings" at bounding box center [415, 95] width 88 height 18
select select "100"
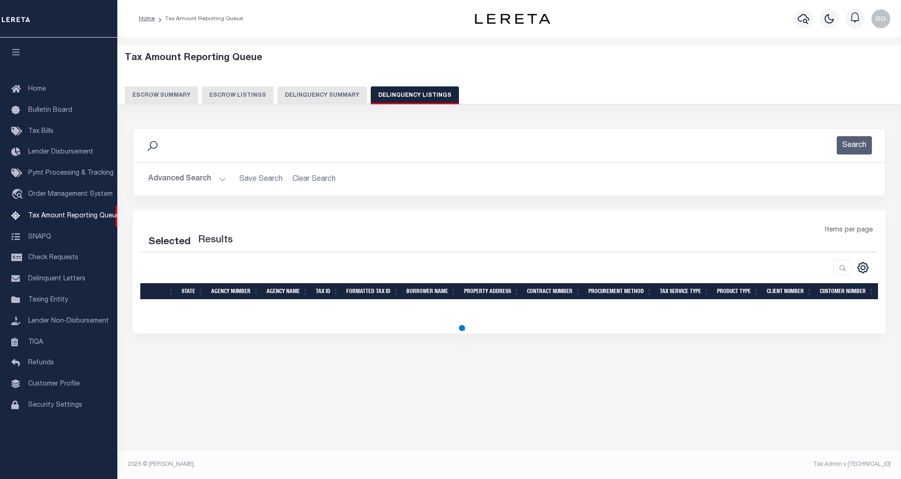
select select "100"
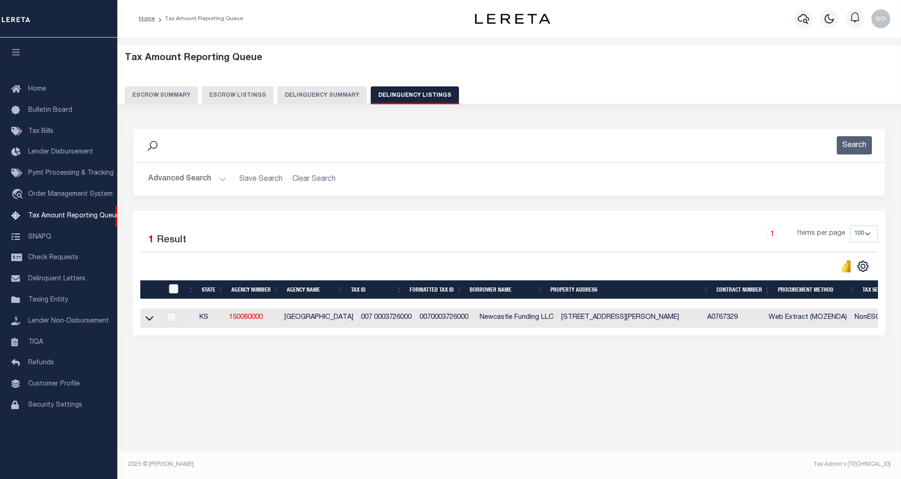
click at [174, 288] on input "checkbox" at bounding box center [173, 288] width 9 height 9
checkbox input "true"
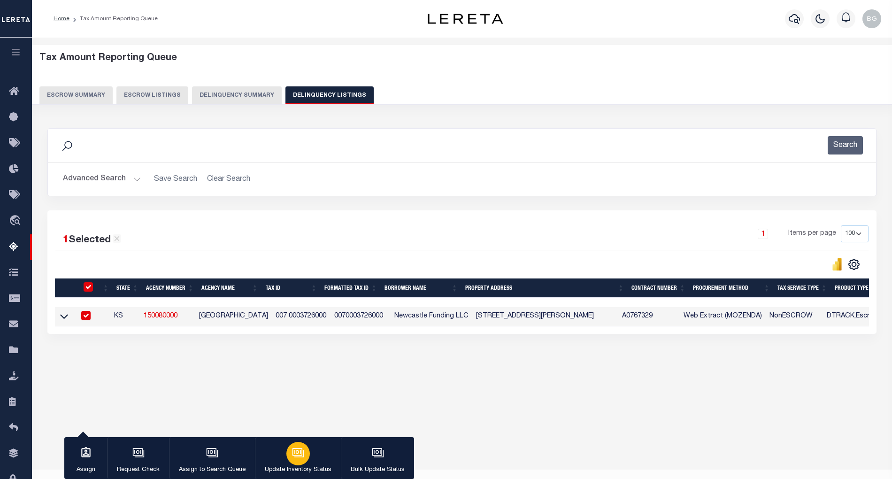
click at [300, 453] on icon "button" at bounding box center [298, 452] width 12 height 12
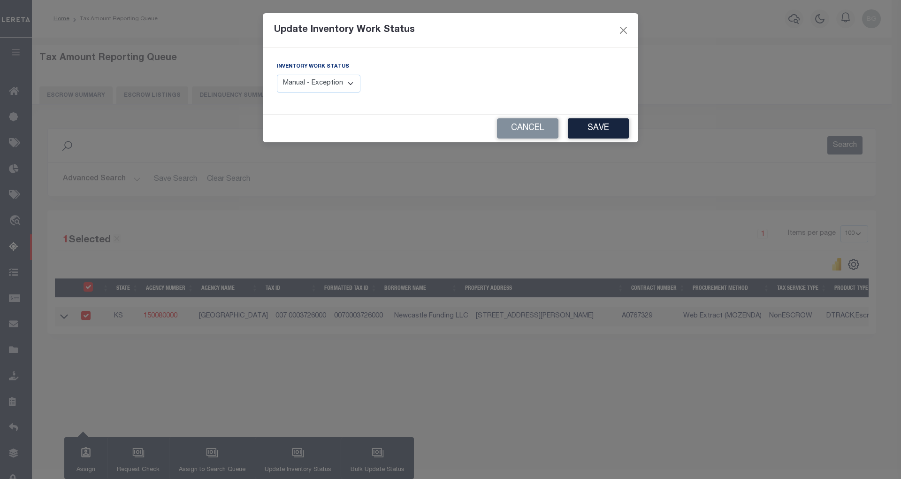
click at [343, 86] on select "Manual - Exception Pended - Awaiting Search Late Add Exception Completed" at bounding box center [319, 84] width 84 height 18
select select "4"
click at [277, 75] on select "Manual - Exception Pended - Awaiting Search Late Add Exception Completed" at bounding box center [319, 84] width 84 height 18
click at [602, 128] on button "Save" at bounding box center [598, 128] width 61 height 20
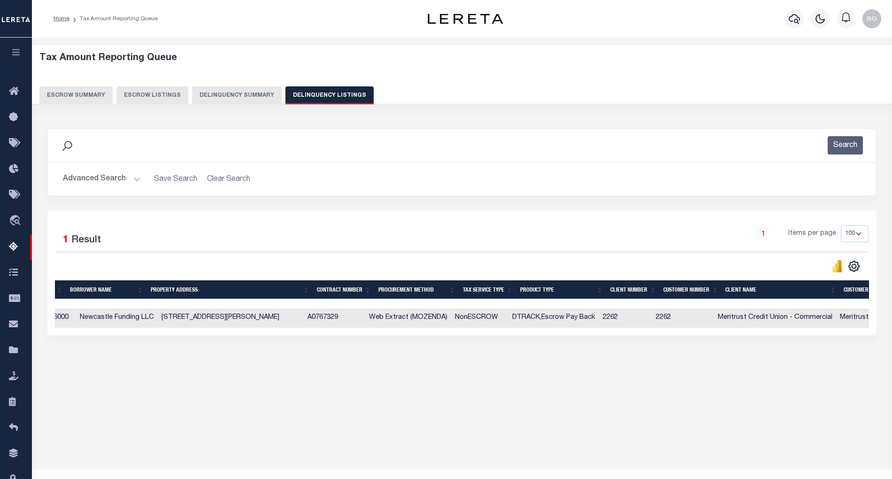
scroll to position [0, 243]
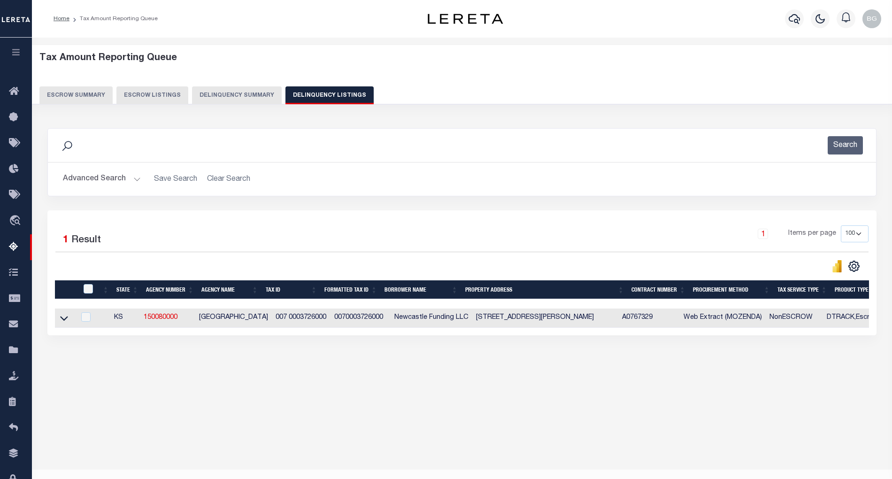
click at [137, 178] on button "Advanced Search" at bounding box center [102, 179] width 78 height 18
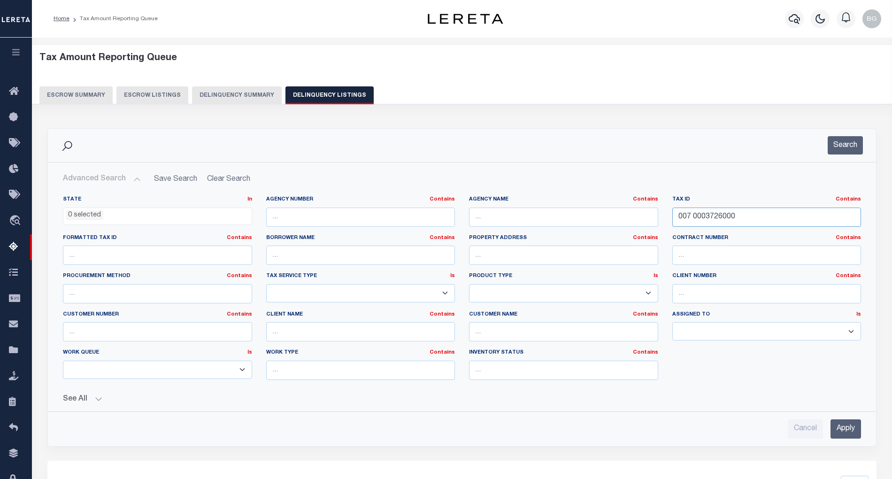
click at [713, 216] on input "007 0003726000" at bounding box center [766, 216] width 189 height 19
paste input "1 0003233"
click at [851, 430] on input "Apply" at bounding box center [845, 428] width 31 height 19
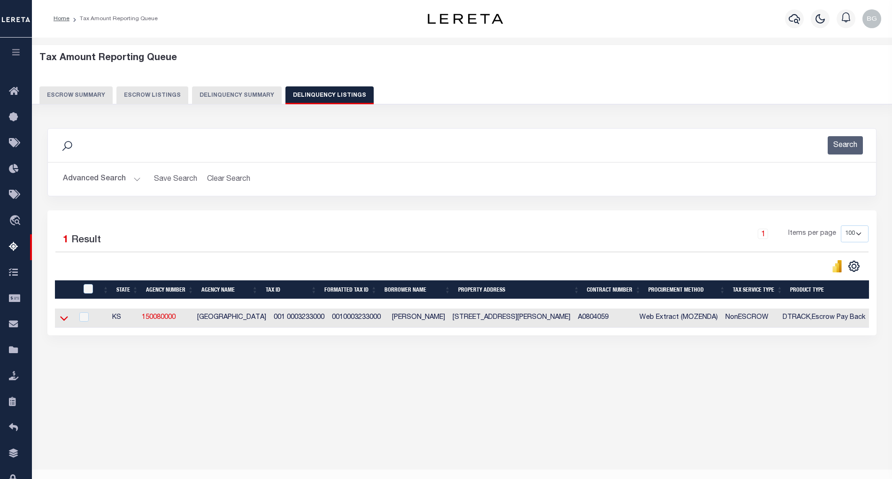
click at [64, 321] on icon at bounding box center [64, 318] width 8 height 10
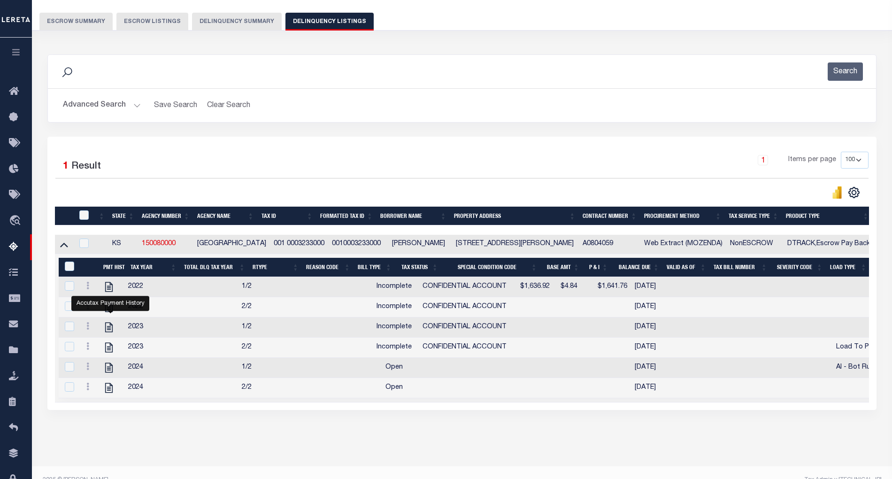
scroll to position [102, 0]
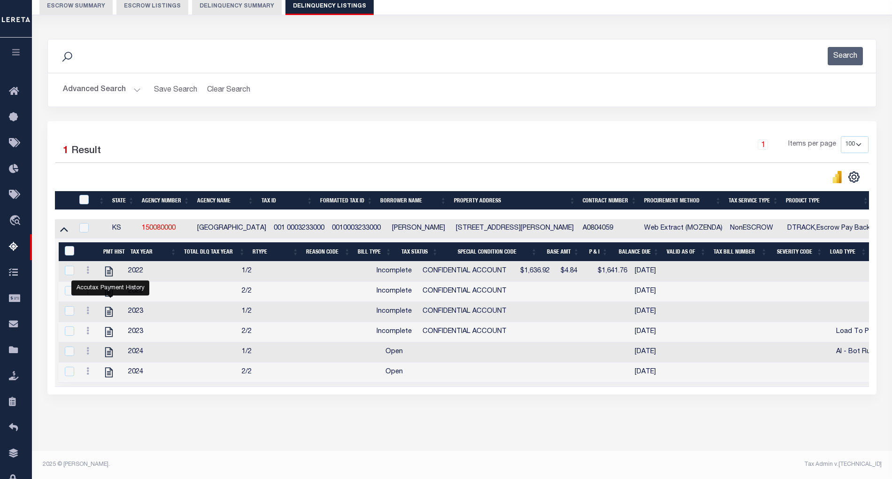
click at [136, 81] on button "Advanced Search" at bounding box center [102, 90] width 78 height 18
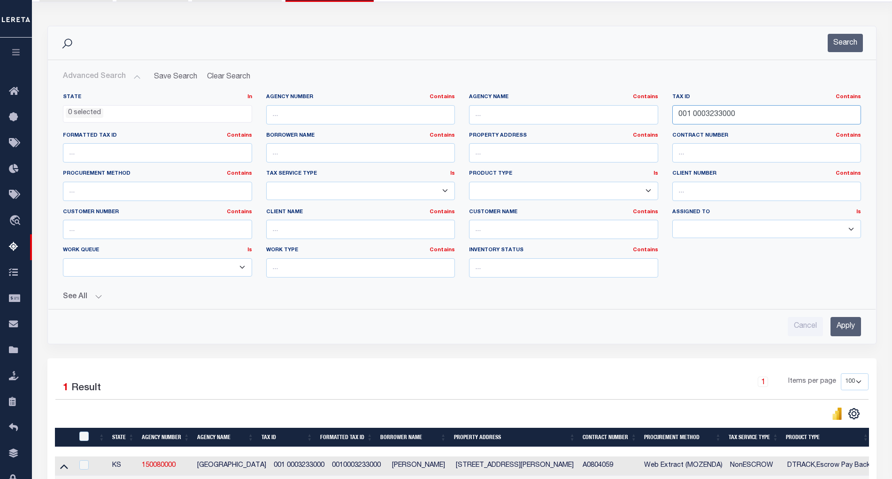
click at [703, 114] on input "001 0003233000" at bounding box center [766, 114] width 189 height 19
click at [851, 329] on input "Apply" at bounding box center [845, 326] width 31 height 19
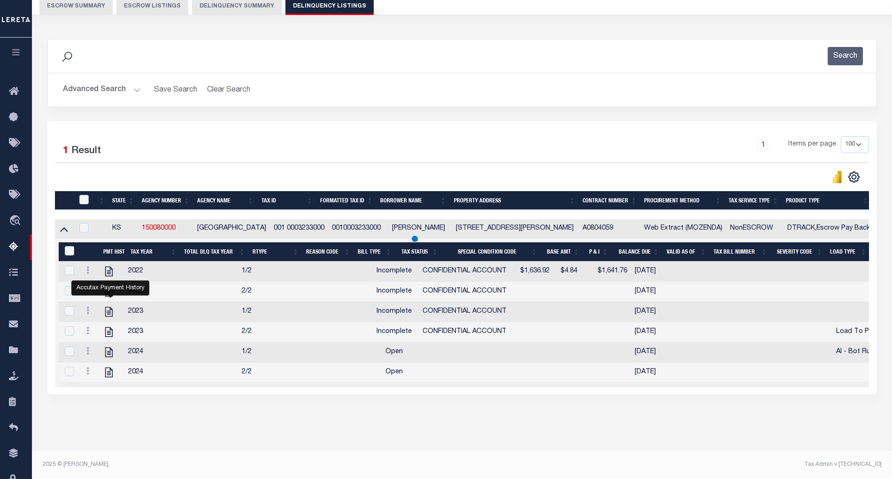
scroll to position [19, 0]
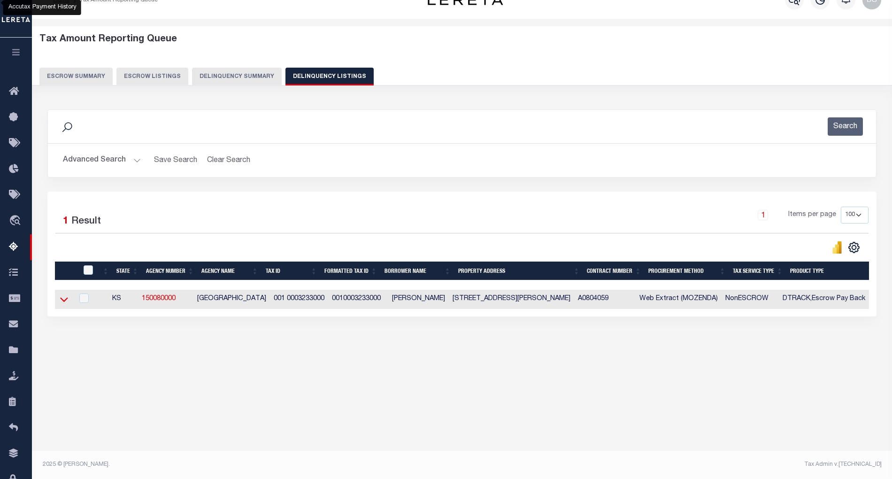
click at [63, 302] on icon at bounding box center [64, 300] width 8 height 5
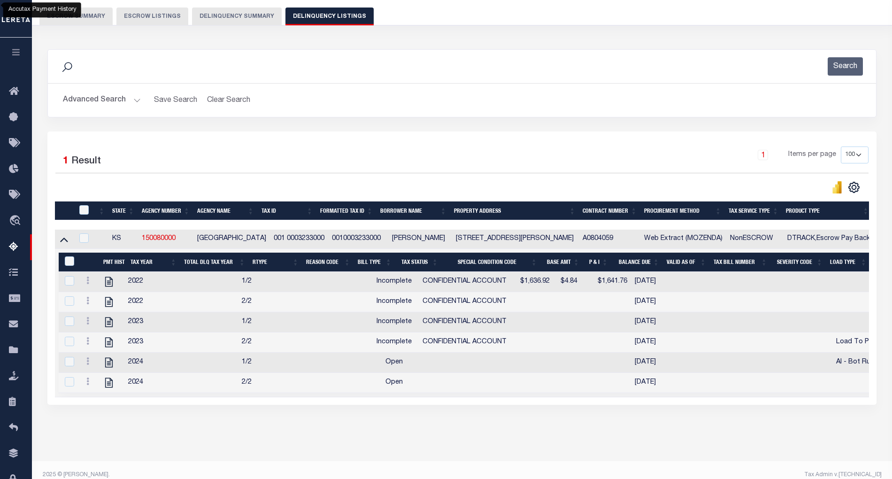
scroll to position [81, 0]
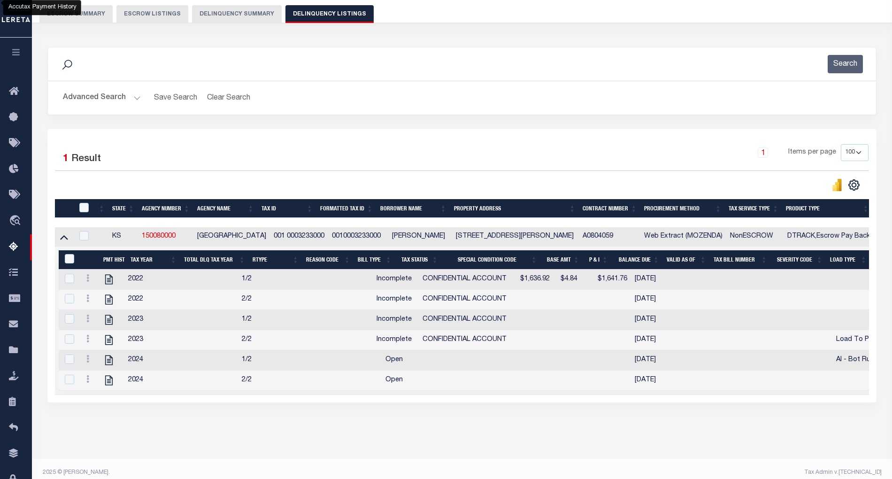
click at [136, 99] on button "Advanced Search" at bounding box center [102, 98] width 78 height 18
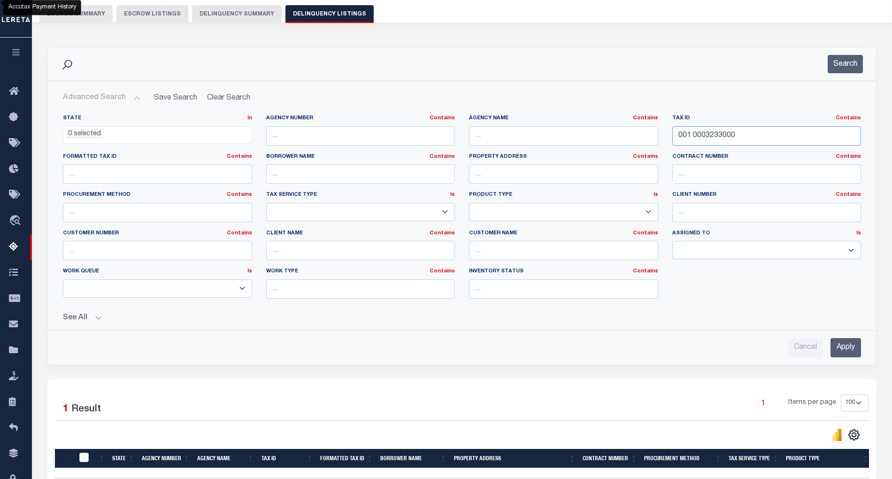
click at [707, 132] on input "001 0003233000" at bounding box center [766, 135] width 189 height 19
paste input "2 0000128"
type input "002 0000128000"
click at [844, 344] on input "Apply" at bounding box center [845, 347] width 31 height 19
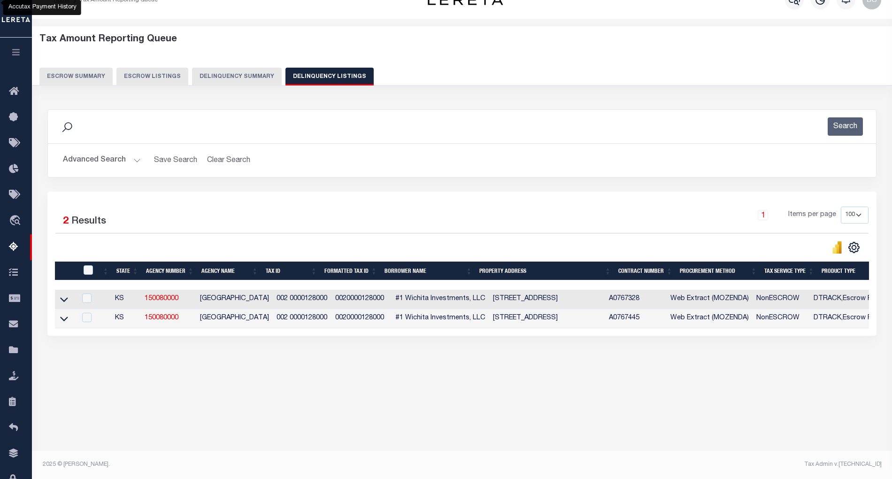
scroll to position [19, 0]
click at [68, 304] on icon at bounding box center [64, 299] width 8 height 10
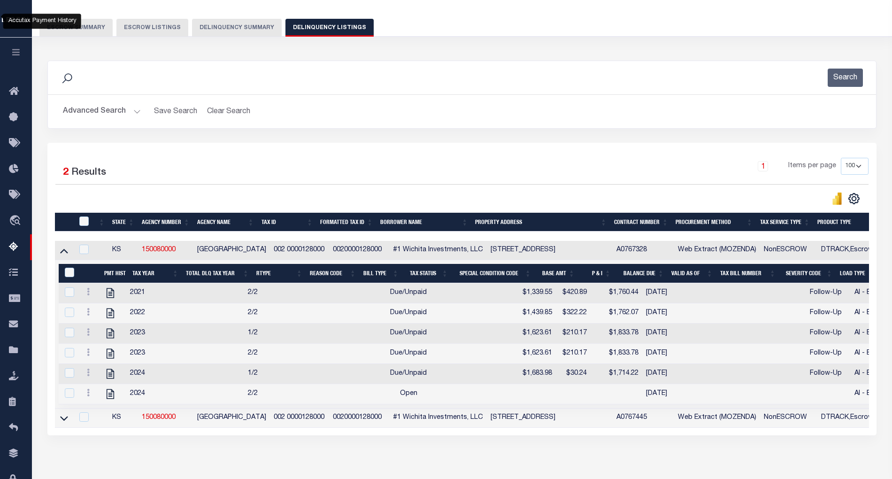
scroll to position [81, 0]
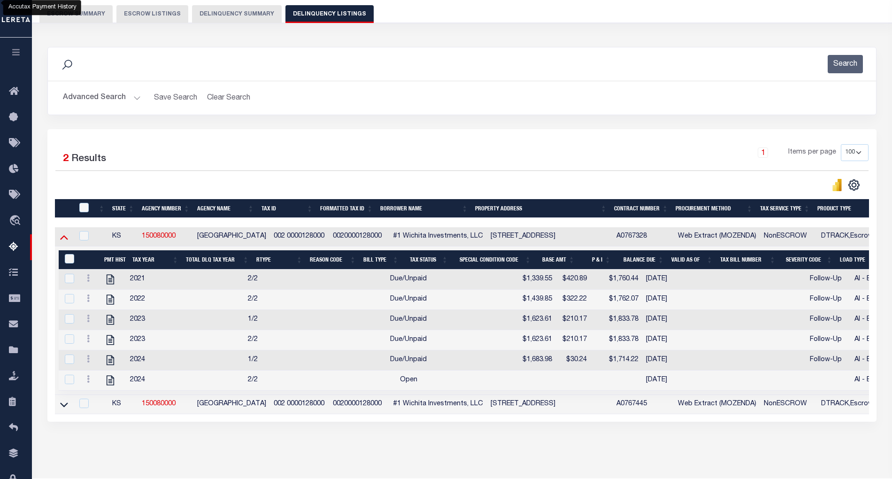
click at [63, 242] on icon at bounding box center [64, 237] width 8 height 10
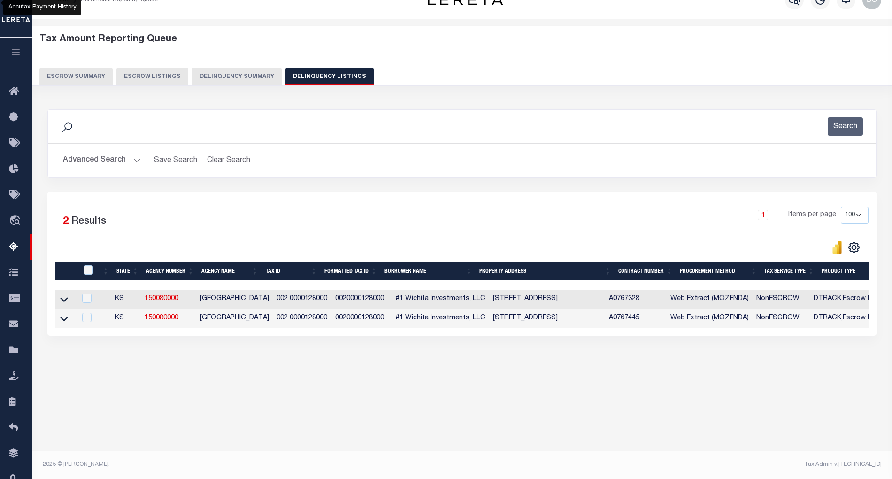
scroll to position [0, 15]
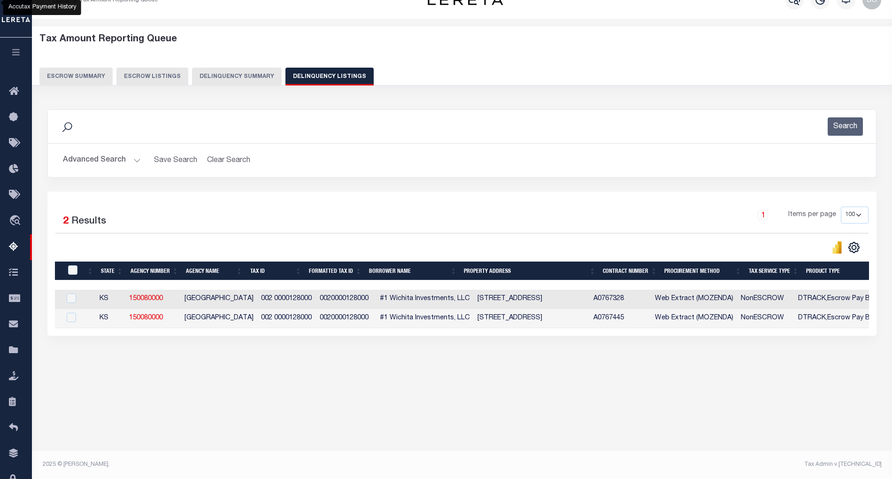
drag, startPoint x: 301, startPoint y: 337, endPoint x: 858, endPoint y: 335, distance: 557.1
click at [858, 328] on div "State Agency Number Agency Name Tax ID Formatted Tax ID Borrower Name Property …" at bounding box center [462, 309] width 814 height 38
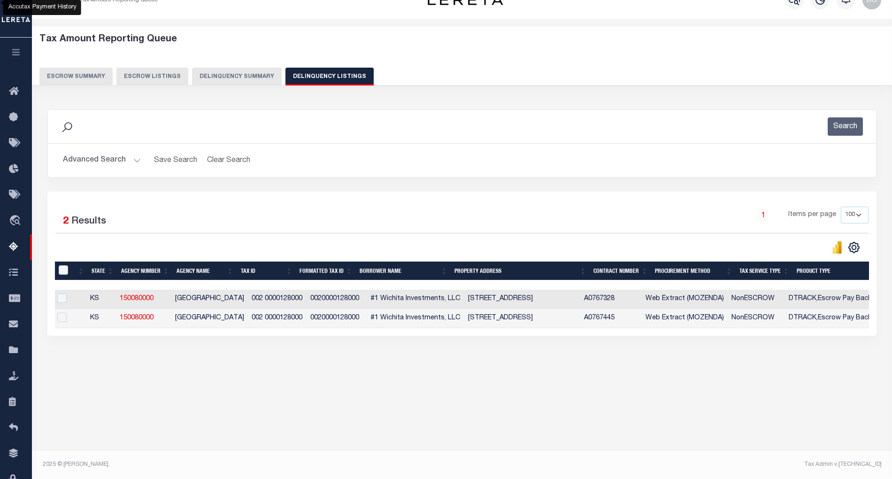
click at [713, 392] on div "Tax Amount Reporting Queue Escrow Summary Escrow Listings In" at bounding box center [462, 210] width 854 height 364
click at [524, 364] on div "Data sync process is currently running, you may face some response delays. Sear…" at bounding box center [461, 232] width 841 height 264
click at [526, 364] on div "Data sync process is currently running, you may face some response delays. Sear…" at bounding box center [461, 232] width 841 height 264
drag, startPoint x: 533, startPoint y: 337, endPoint x: 880, endPoint y: 344, distance: 347.3
click at [880, 336] on div "1 Selected 2 Results 1 Items per page 10 25 50 100 500" at bounding box center [461, 263] width 843 height 144
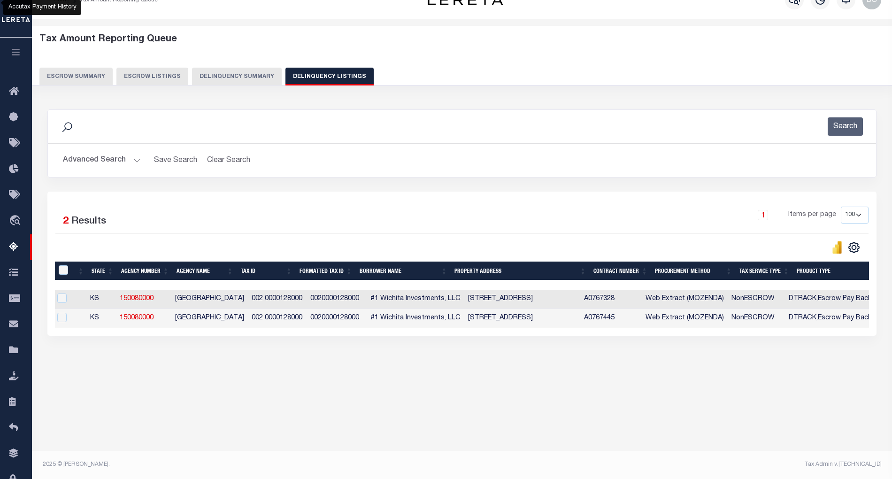
click at [689, 405] on div "Tax Amount Reporting Queue Escrow Summary Escrow Listings" at bounding box center [462, 219] width 860 height 401
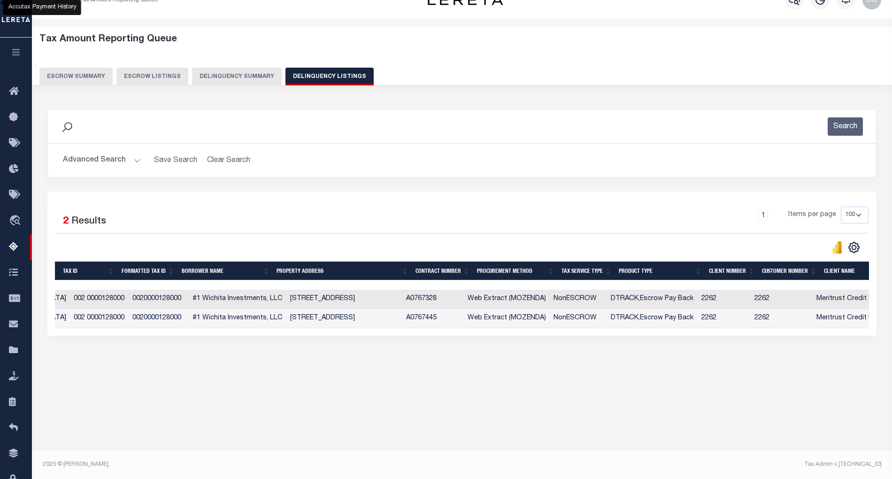
scroll to position [0, 0]
